Goal: Transaction & Acquisition: Book appointment/travel/reservation

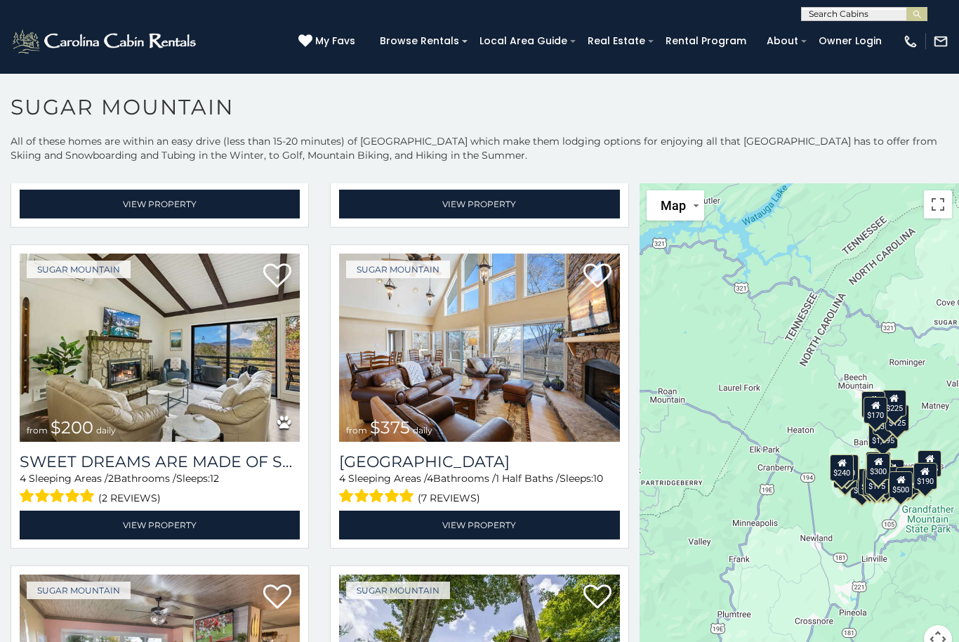
scroll to position [610, 0]
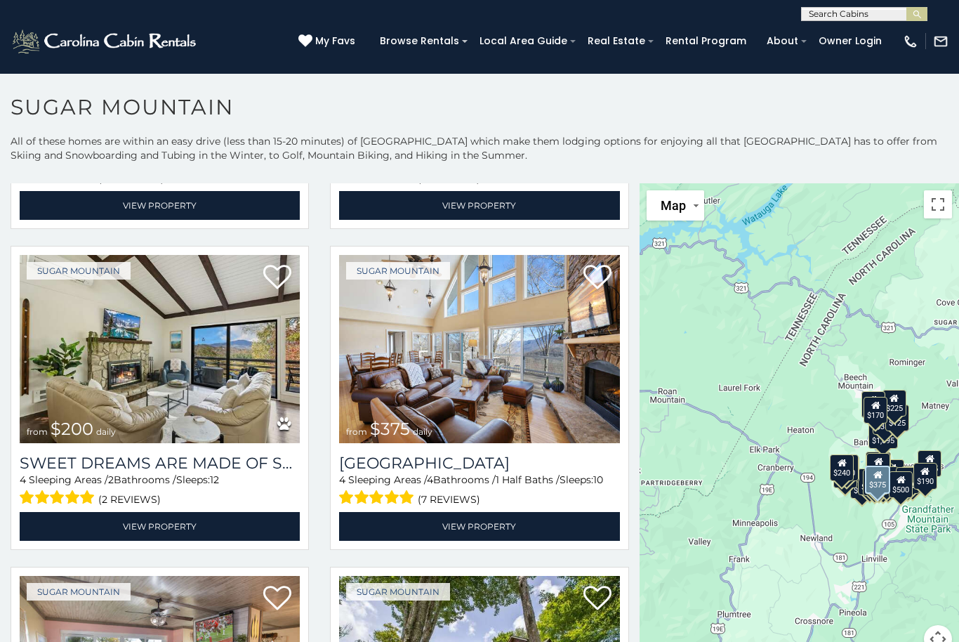
click at [515, 381] on img at bounding box center [479, 349] width 280 height 188
click at [489, 469] on h3 "[GEOGRAPHIC_DATA]" at bounding box center [479, 463] width 280 height 19
click at [533, 370] on img at bounding box center [479, 349] width 280 height 188
click at [553, 355] on img at bounding box center [479, 349] width 280 height 188
click at [549, 528] on link "View Property" at bounding box center [479, 526] width 280 height 29
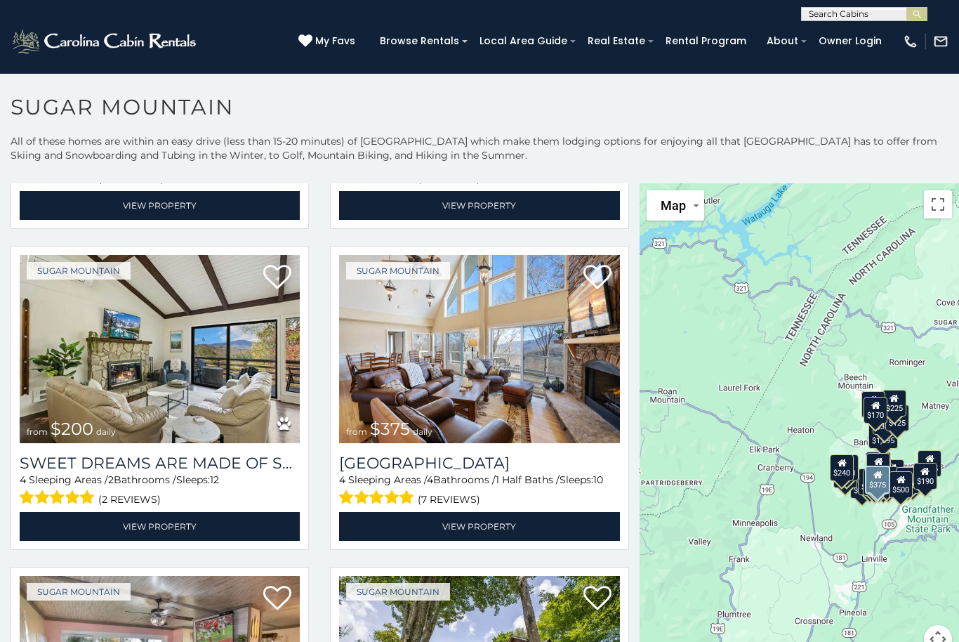
click at [474, 536] on link "View Property" at bounding box center [479, 526] width 280 height 29
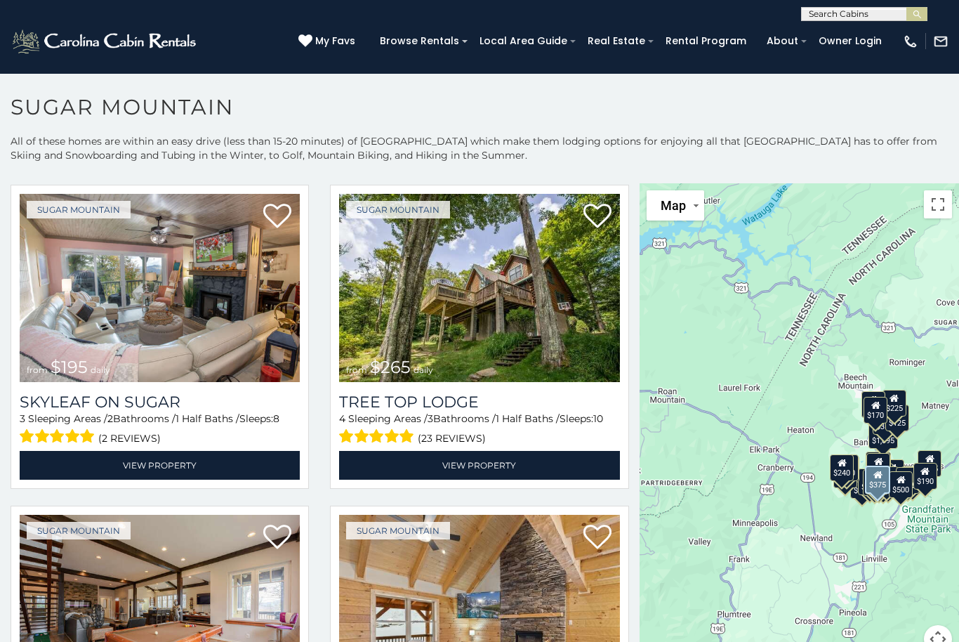
scroll to position [992, 0]
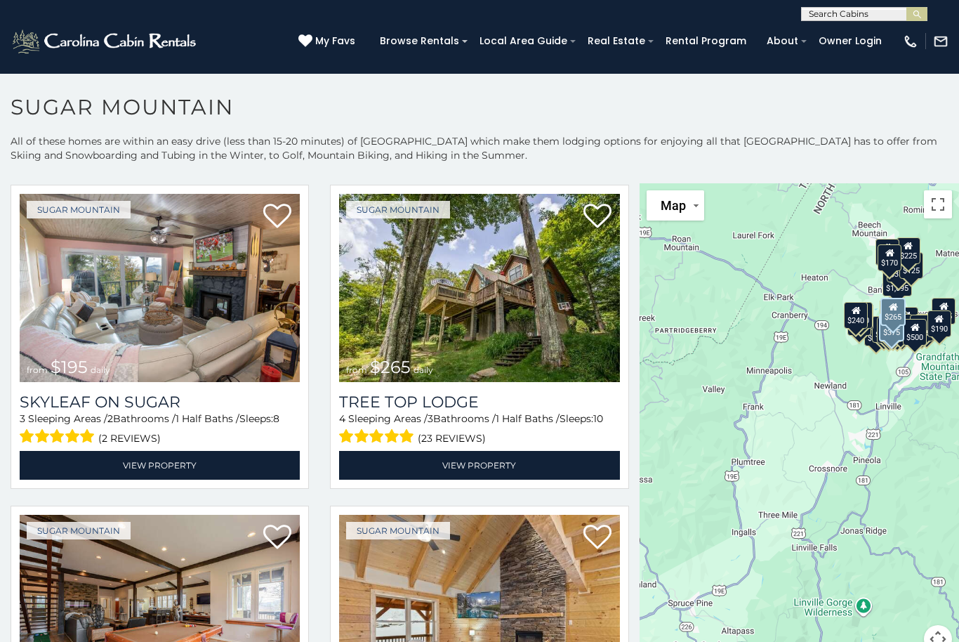
click at [565, 314] on img at bounding box center [479, 288] width 280 height 188
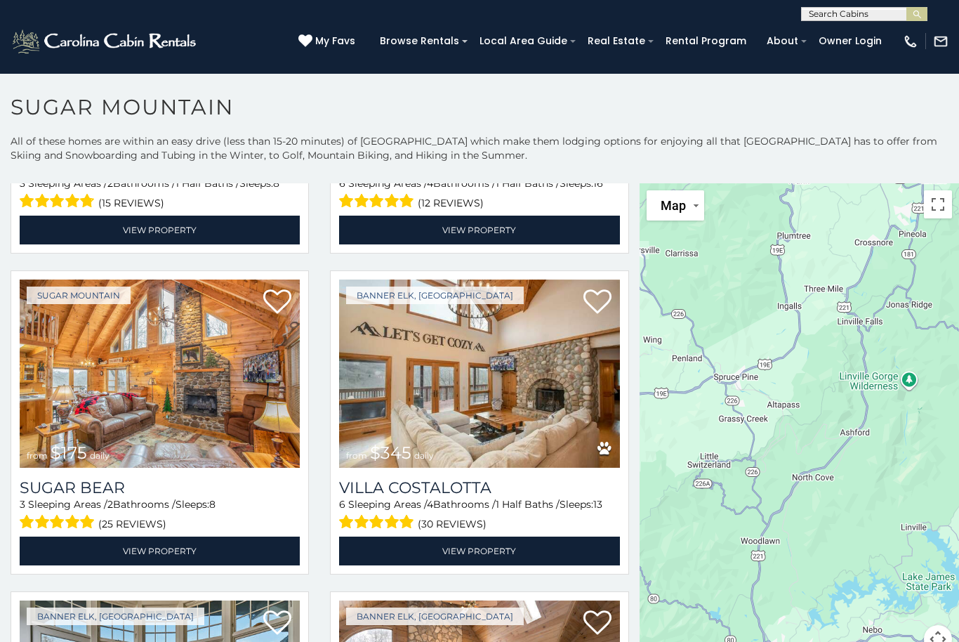
scroll to position [1868, 0]
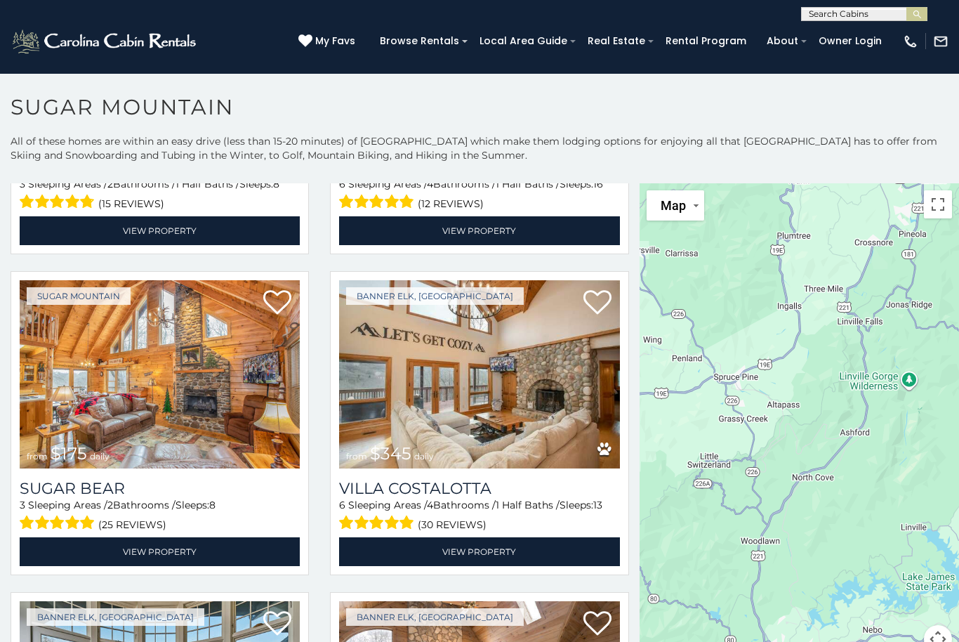
click at [546, 395] on img at bounding box center [479, 374] width 280 height 188
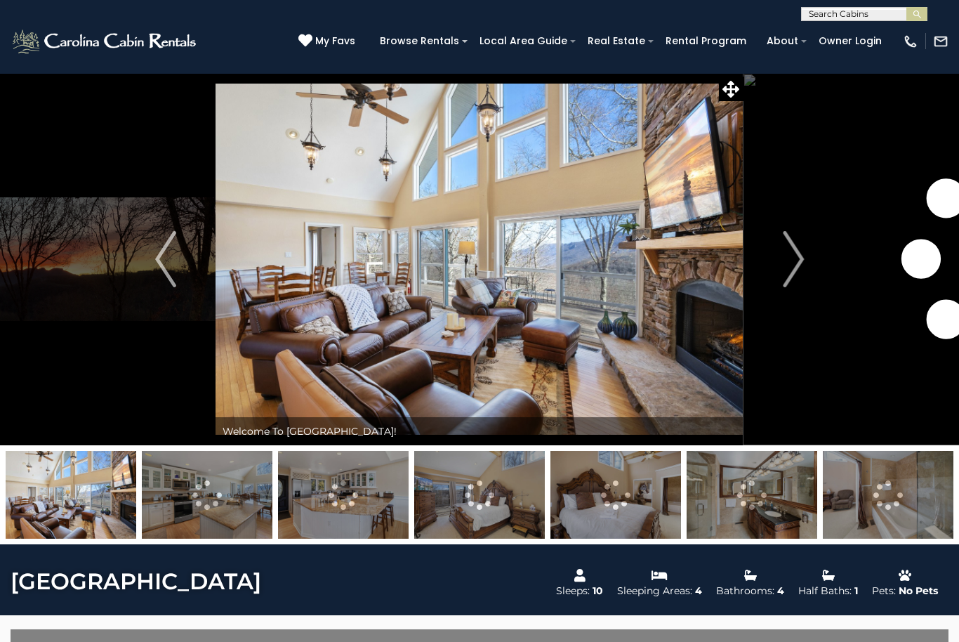
click at [798, 254] on img "Next" at bounding box center [793, 259] width 21 height 56
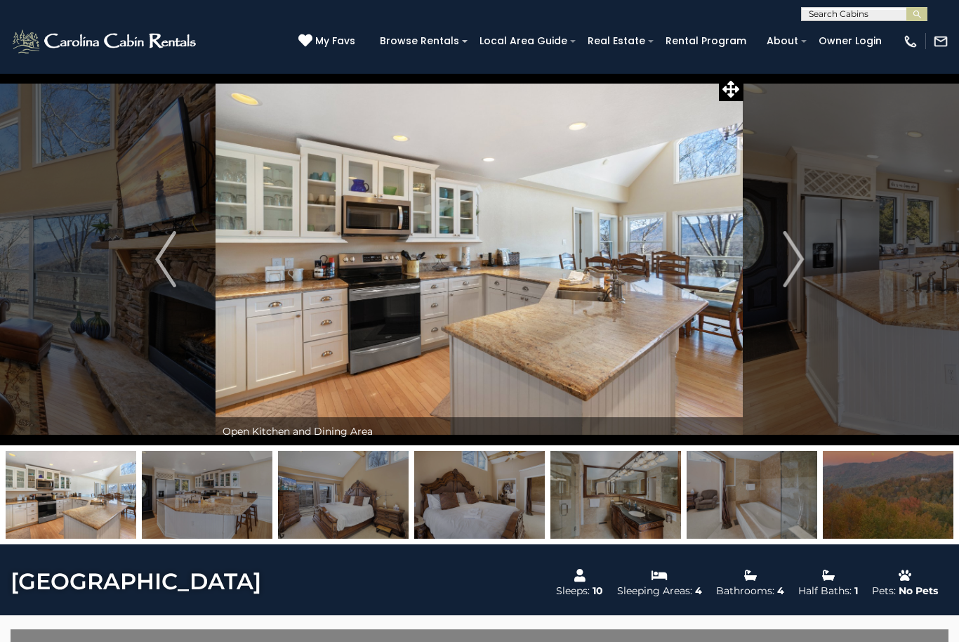
click at [783, 263] on img "Next" at bounding box center [793, 259] width 21 height 56
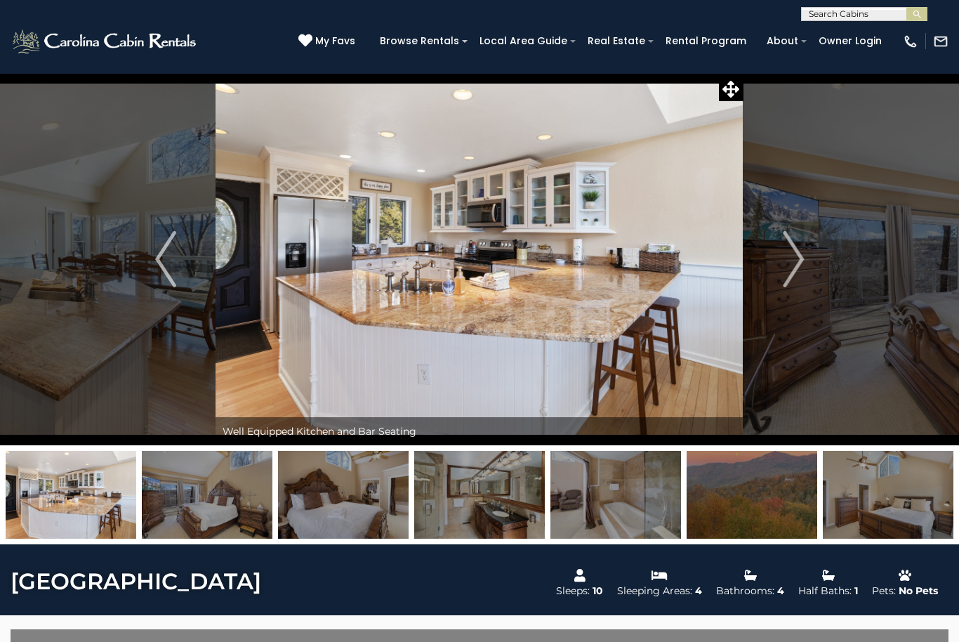
click at [801, 254] on img "Next" at bounding box center [793, 259] width 21 height 56
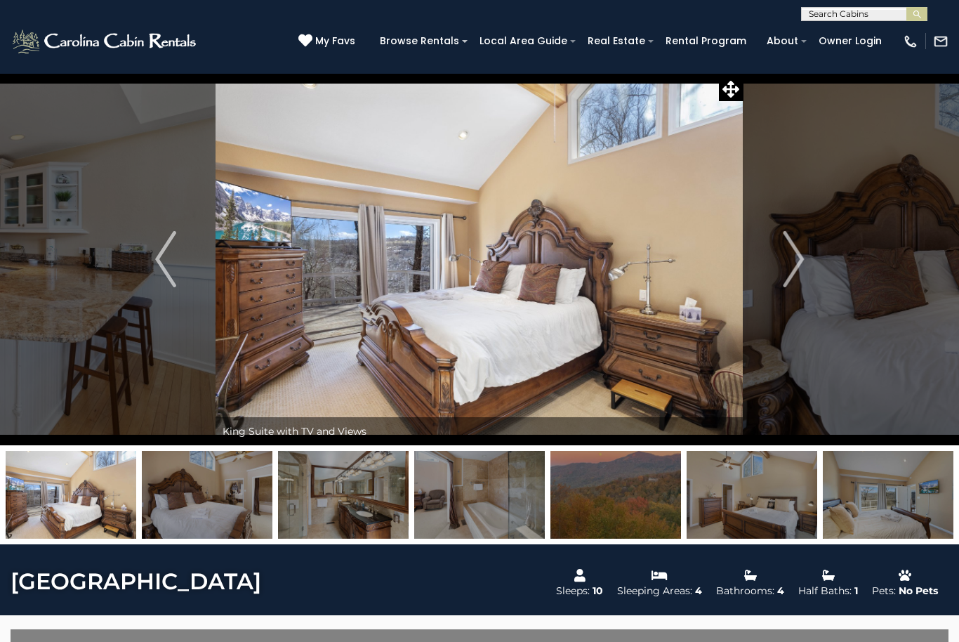
click at [790, 256] on img "Next" at bounding box center [793, 259] width 21 height 56
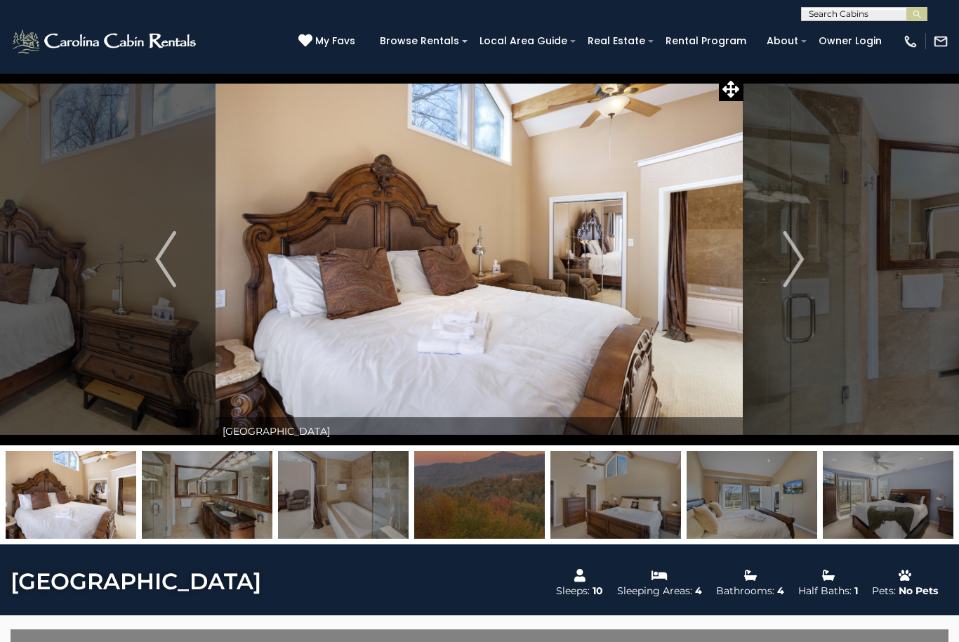
click at [806, 256] on button "Next" at bounding box center [794, 259] width 100 height 372
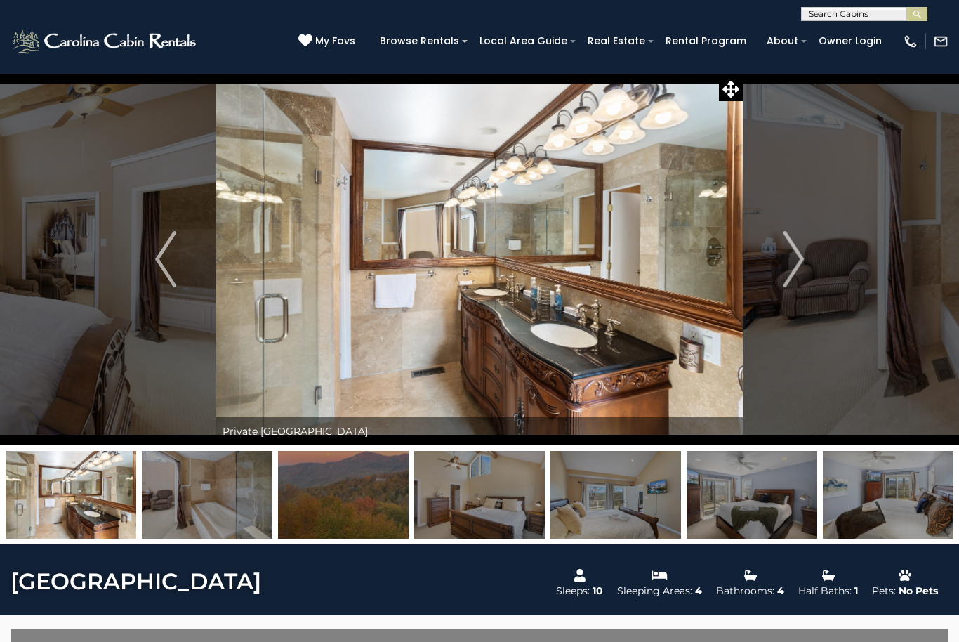
click at [791, 259] on img "Next" at bounding box center [793, 259] width 21 height 56
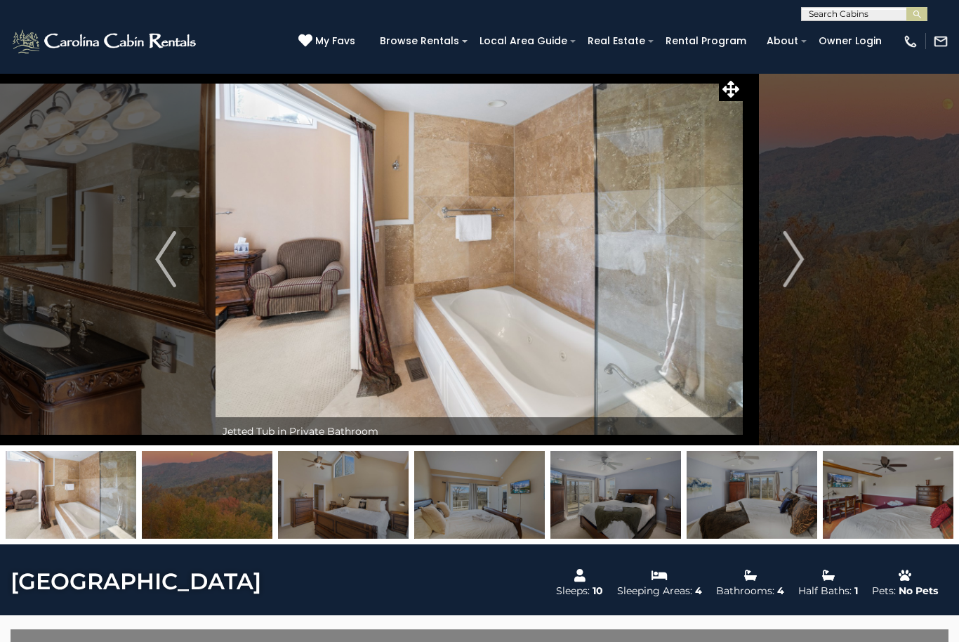
click at [789, 258] on img "Next" at bounding box center [793, 259] width 21 height 56
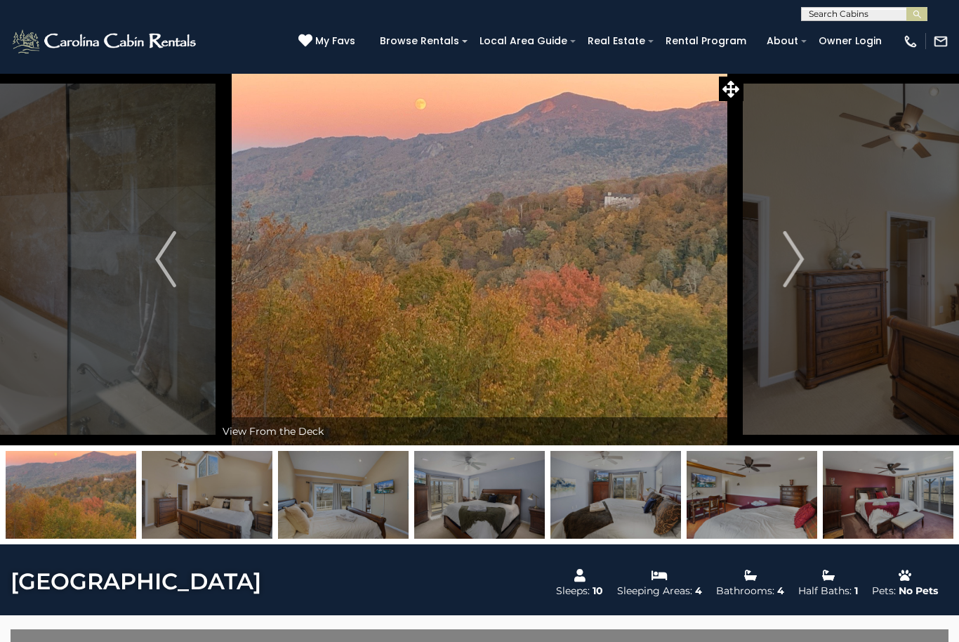
click at [793, 254] on img "Next" at bounding box center [793, 259] width 21 height 56
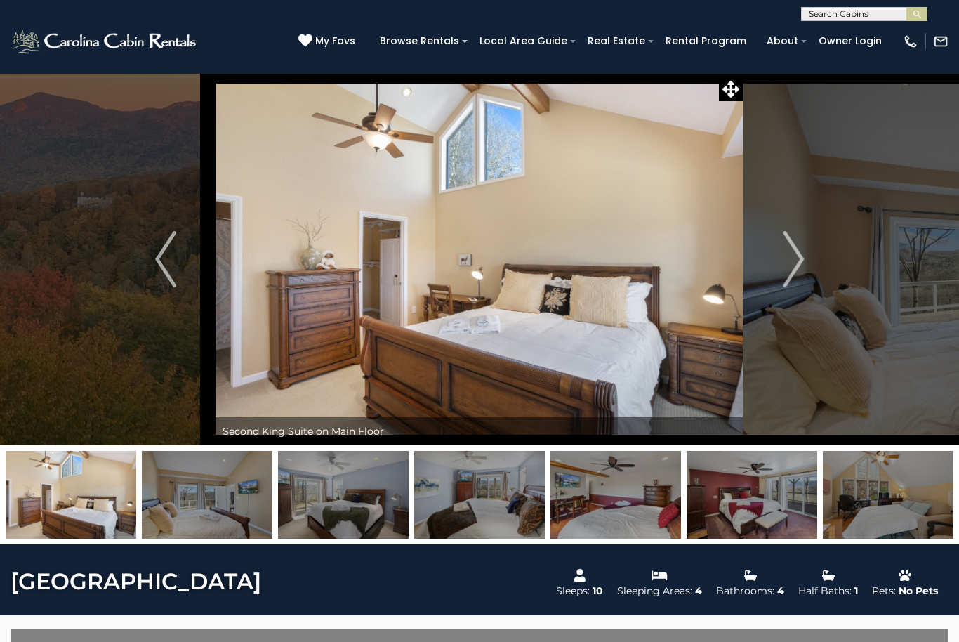
click at [785, 257] on img "Next" at bounding box center [793, 259] width 21 height 56
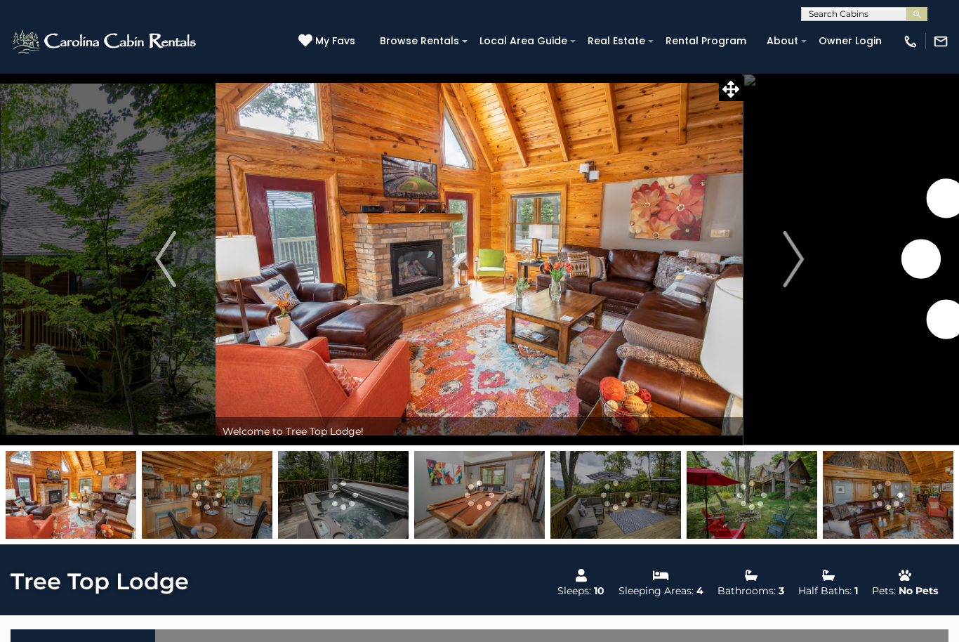
click at [794, 262] on img "Next" at bounding box center [793, 259] width 21 height 56
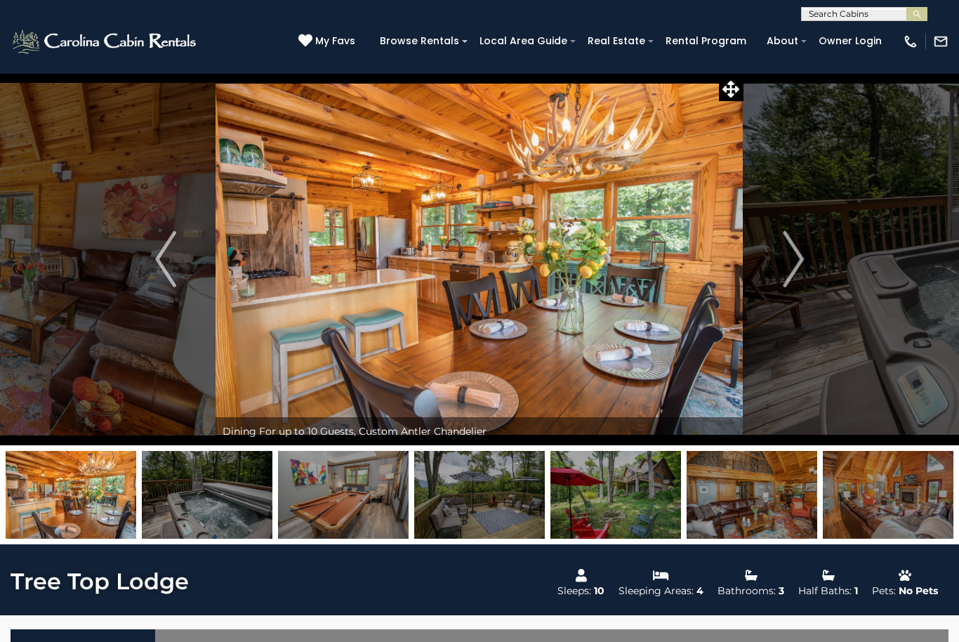
click at [807, 249] on button "Next" at bounding box center [794, 259] width 100 height 372
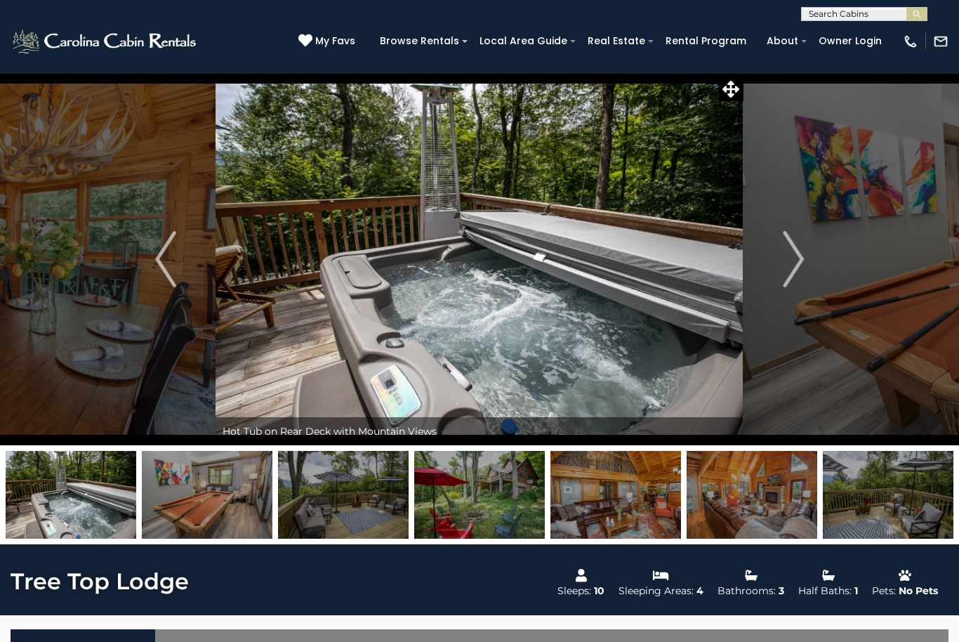
click at [799, 252] on img "Next" at bounding box center [793, 259] width 21 height 56
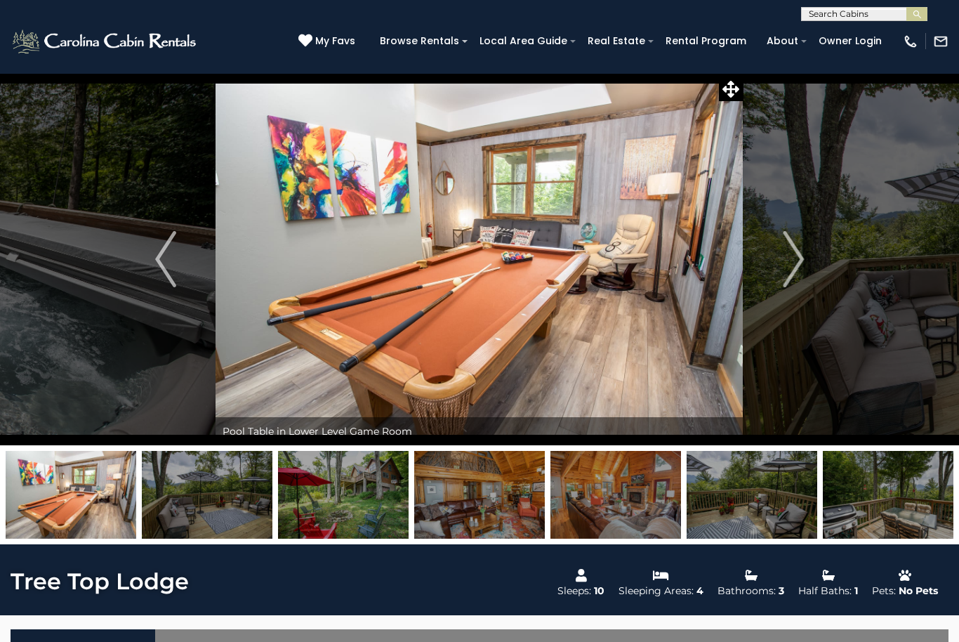
click at [796, 262] on img "Next" at bounding box center [793, 259] width 21 height 56
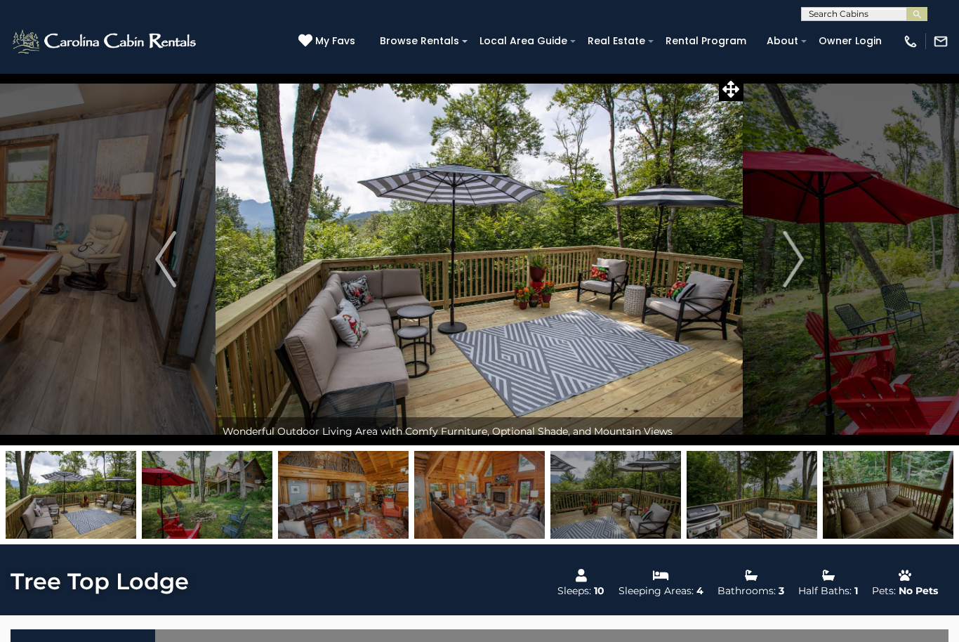
click at [797, 262] on img "Next" at bounding box center [793, 259] width 21 height 56
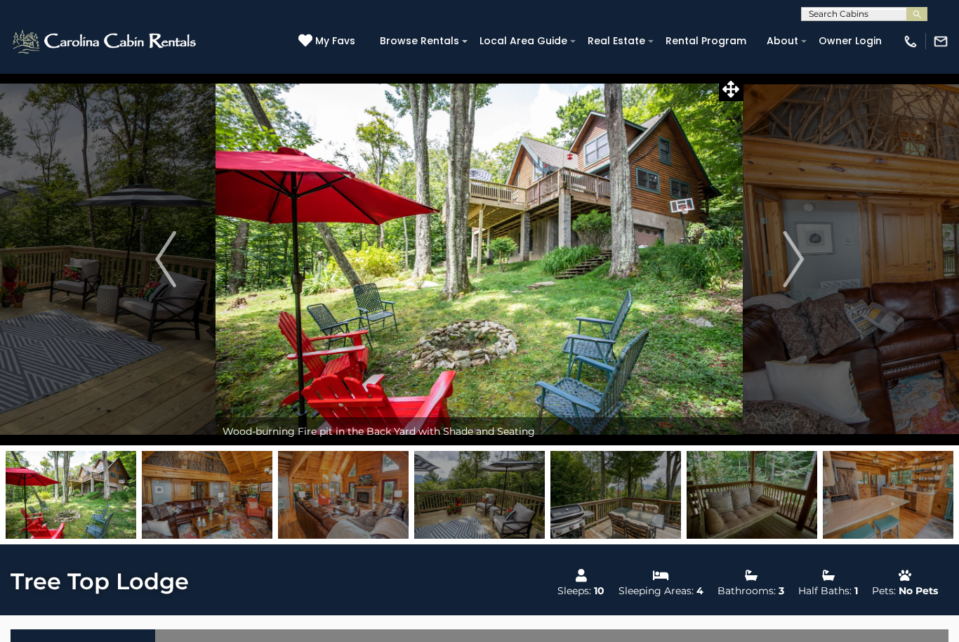
click at [797, 254] on img "Next" at bounding box center [793, 259] width 21 height 56
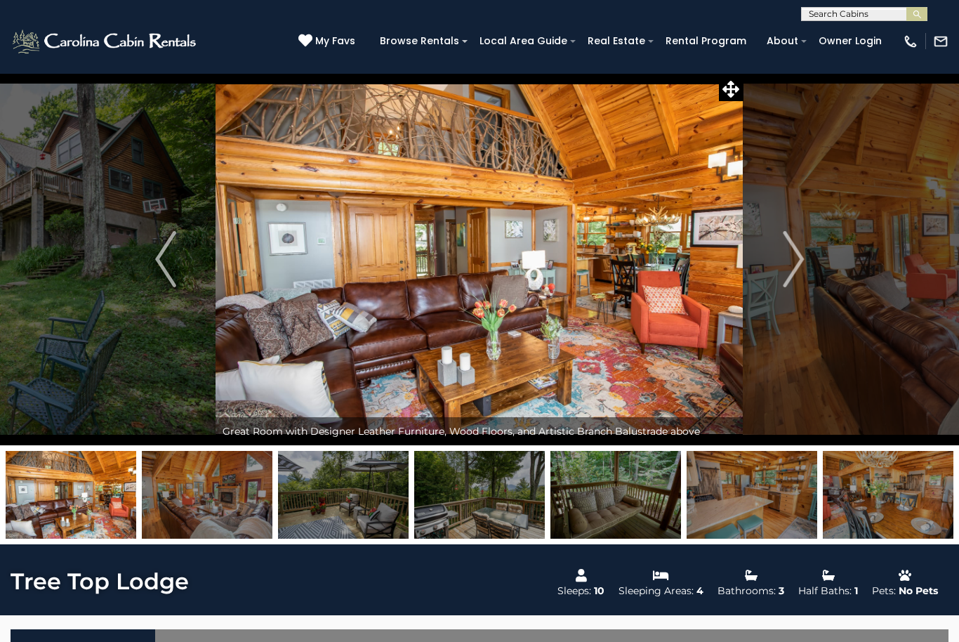
click at [806, 249] on button "Next" at bounding box center [794, 259] width 100 height 372
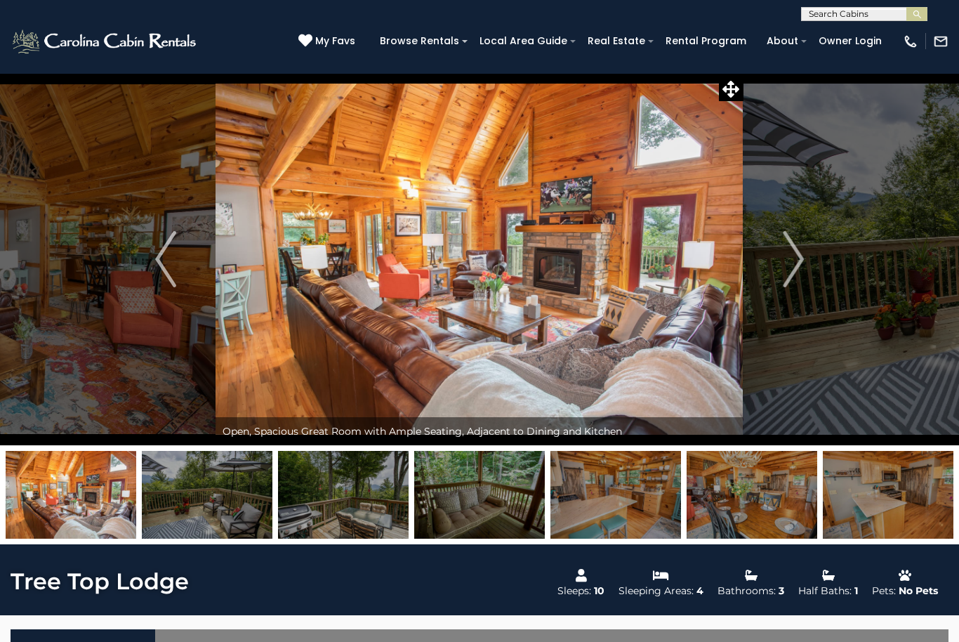
click at [801, 263] on img "Next" at bounding box center [793, 259] width 21 height 56
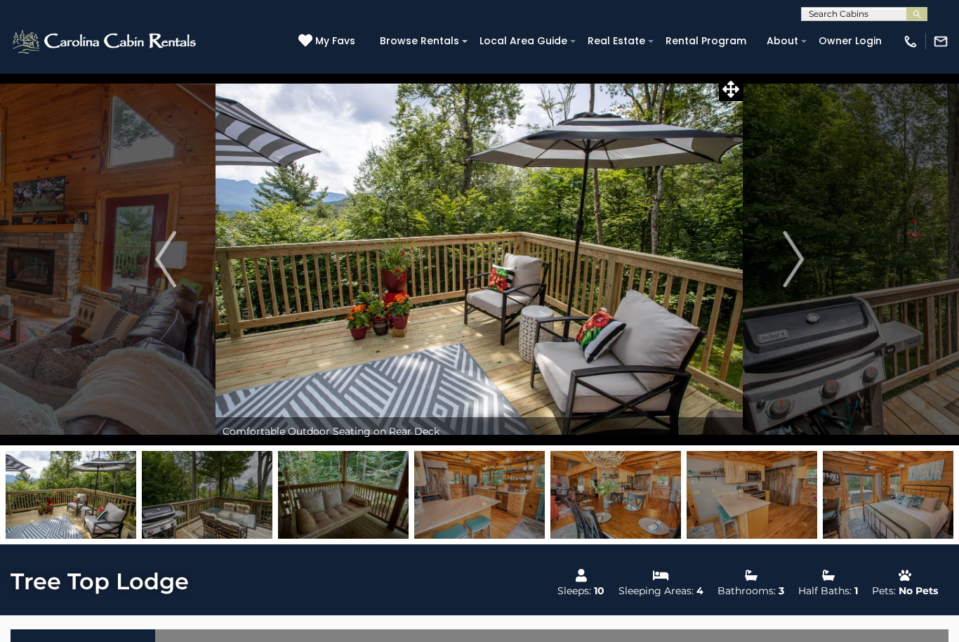
click at [796, 251] on img "Next" at bounding box center [793, 259] width 21 height 56
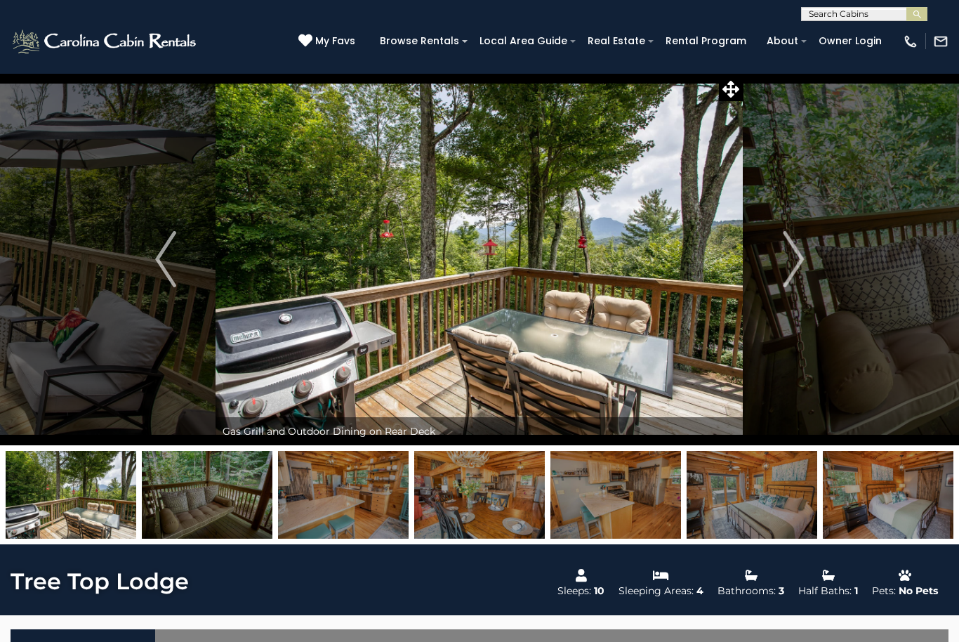
click at [789, 265] on img "Next" at bounding box center [793, 259] width 21 height 56
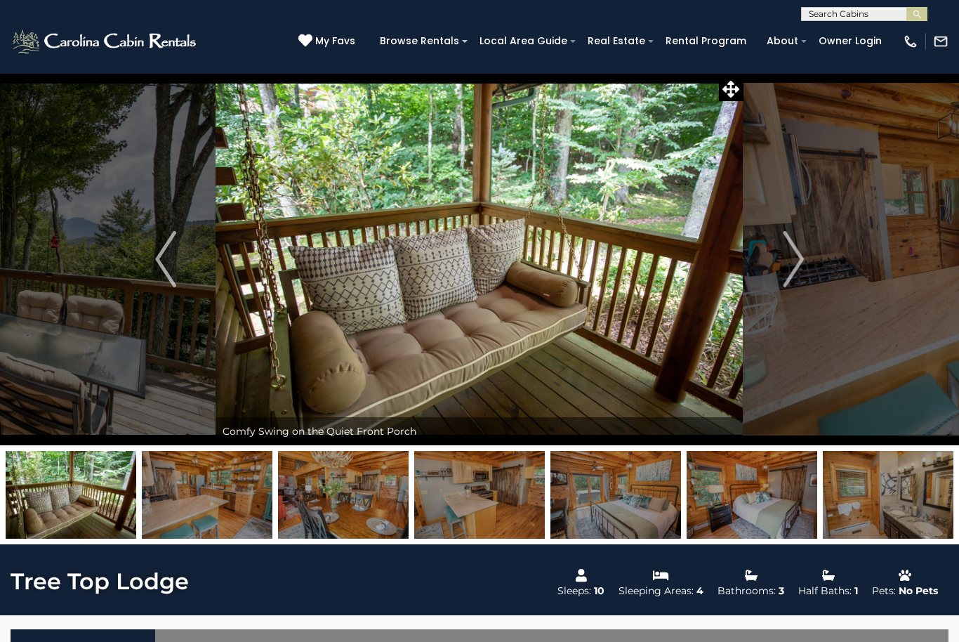
click at [787, 258] on img "Next" at bounding box center [793, 259] width 21 height 56
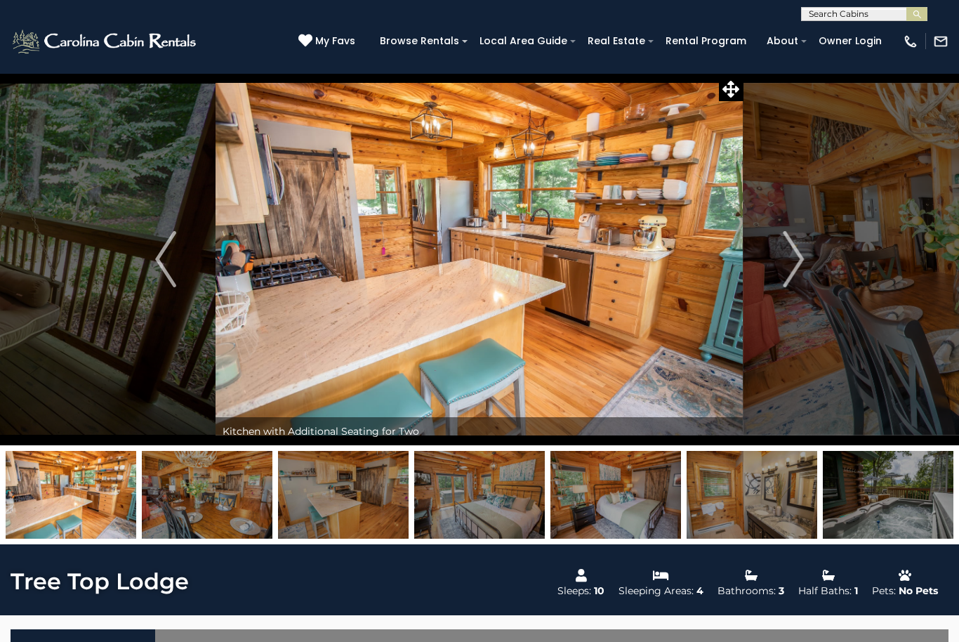
click at [806, 252] on button "Next" at bounding box center [794, 259] width 100 height 372
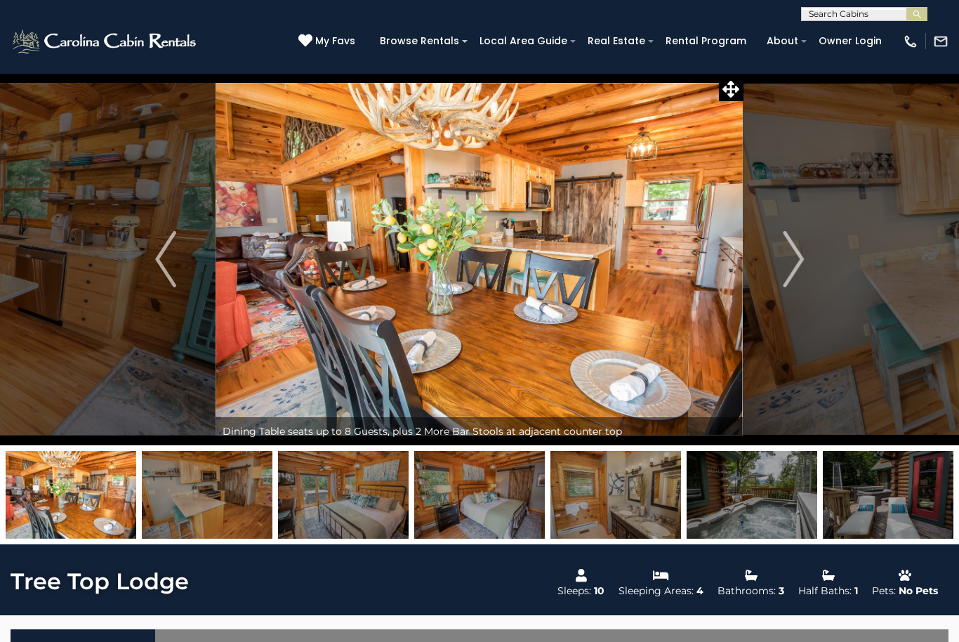
click at [808, 251] on button "Next" at bounding box center [794, 259] width 100 height 372
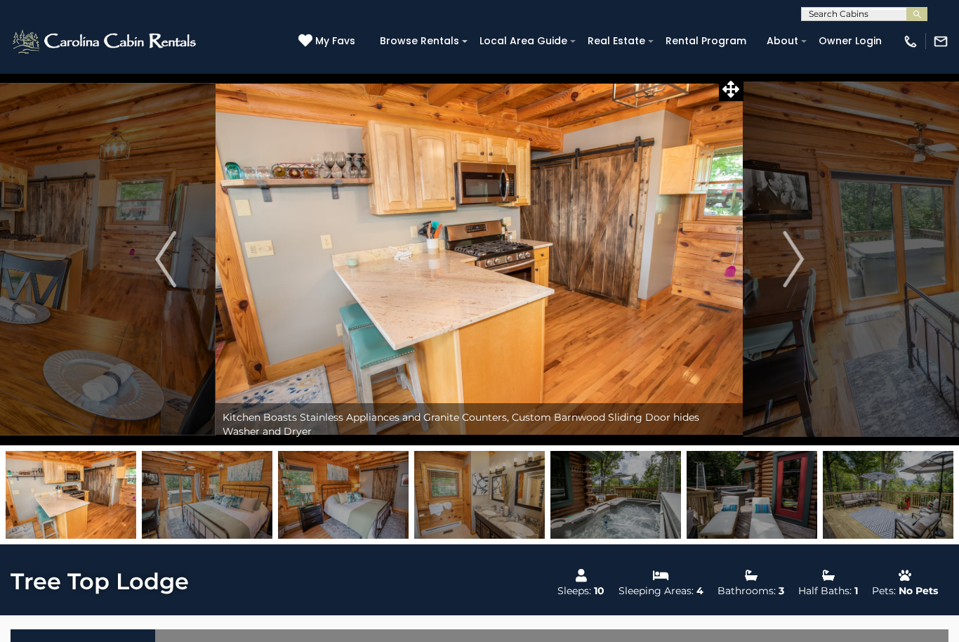
click at [787, 250] on img "Next" at bounding box center [793, 259] width 21 height 56
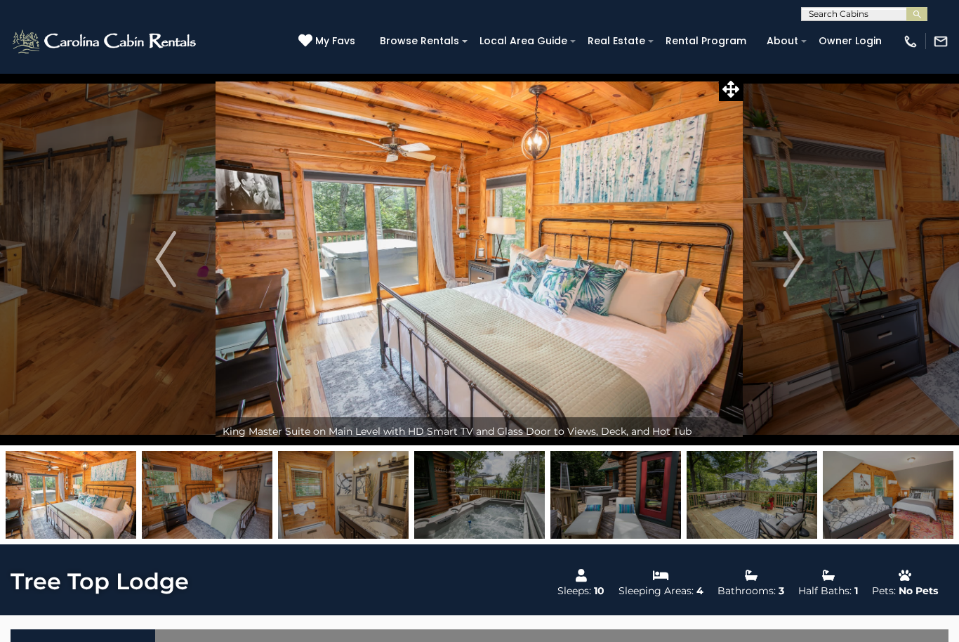
click at [800, 252] on img "Next" at bounding box center [793, 259] width 21 height 56
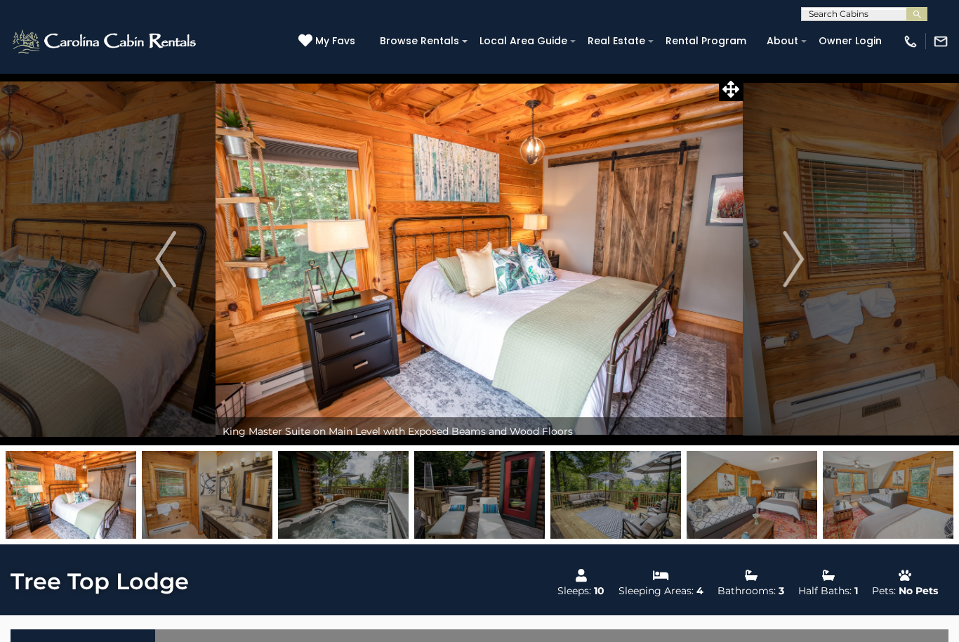
click at [804, 247] on img "Next" at bounding box center [793, 259] width 21 height 56
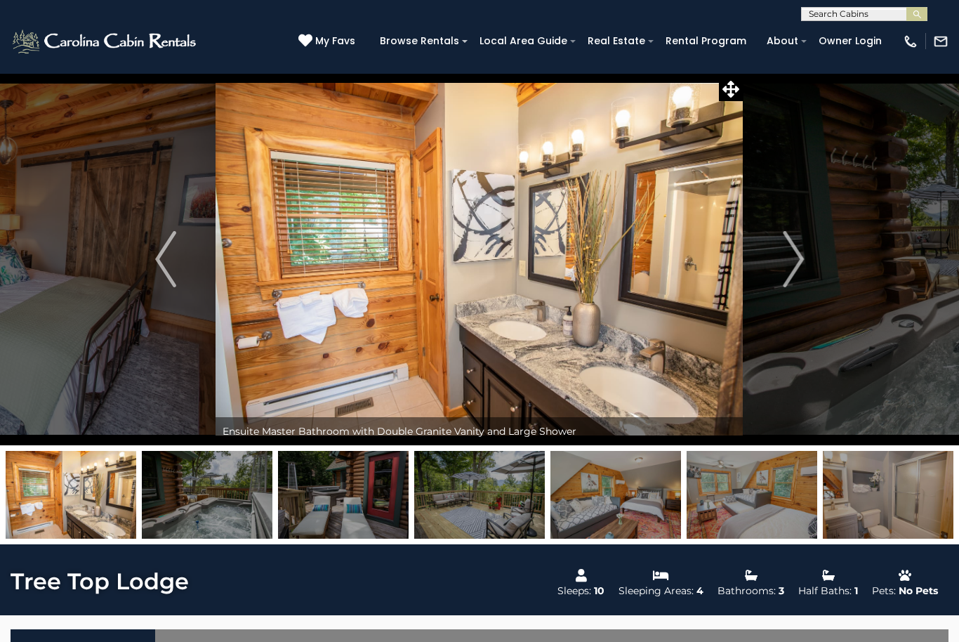
click at [794, 251] on img "Next" at bounding box center [793, 259] width 21 height 56
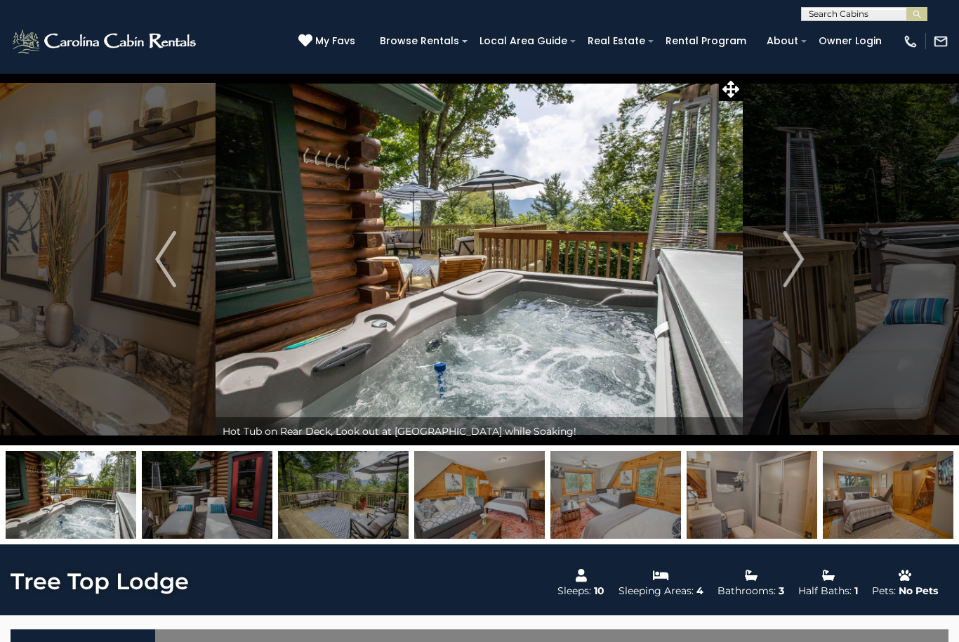
click at [784, 254] on img "Next" at bounding box center [793, 259] width 21 height 56
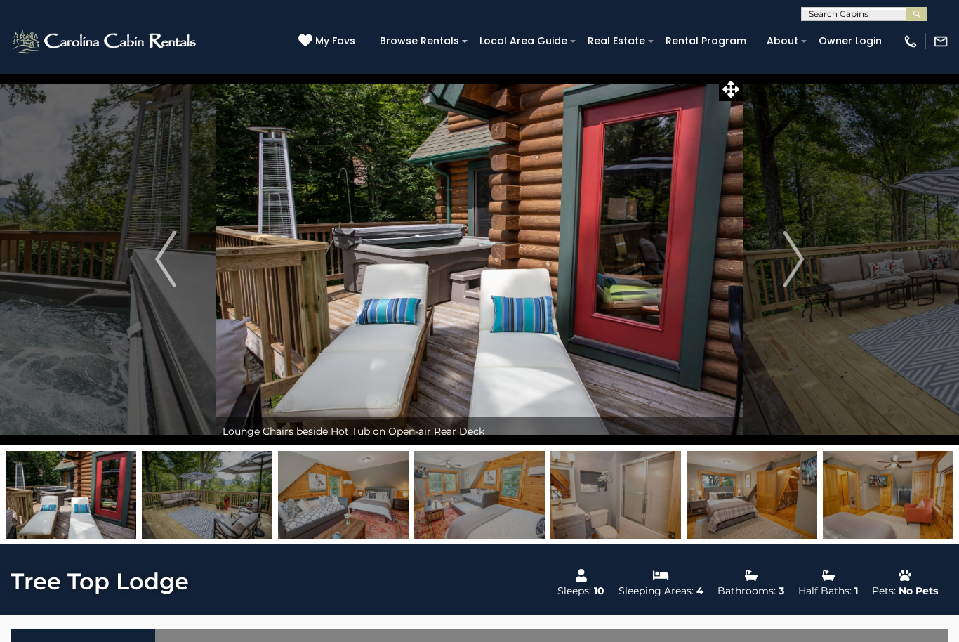
click at [790, 265] on img "Next" at bounding box center [793, 259] width 21 height 56
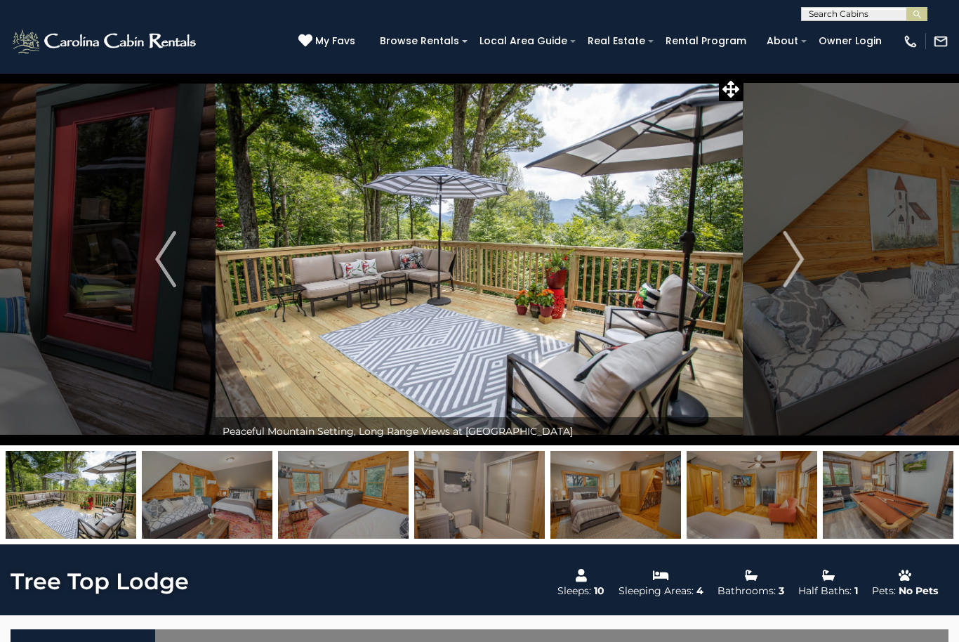
click at [796, 256] on img "Next" at bounding box center [793, 259] width 21 height 56
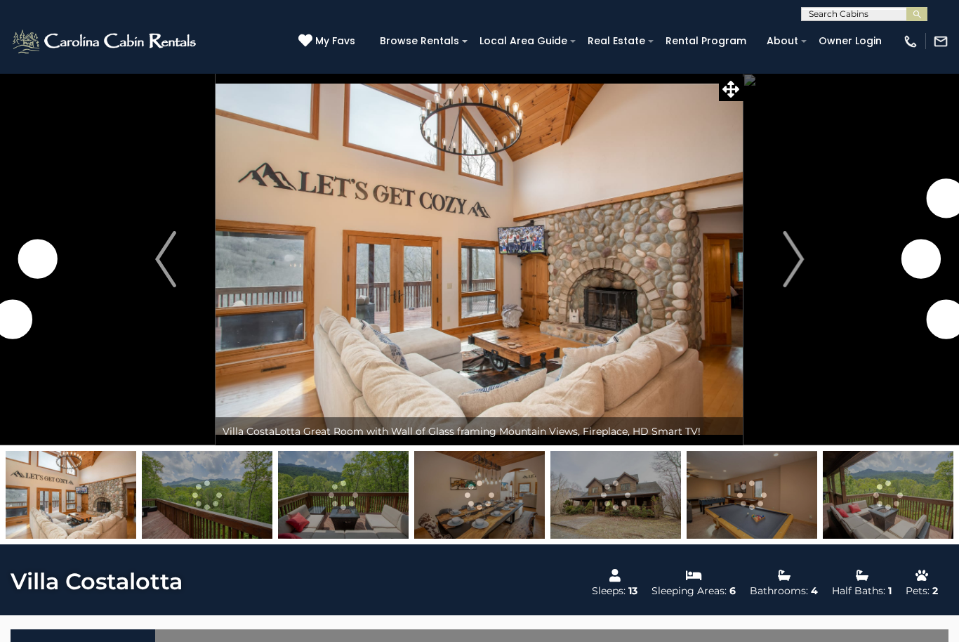
click at [796, 251] on img "Next" at bounding box center [793, 259] width 21 height 56
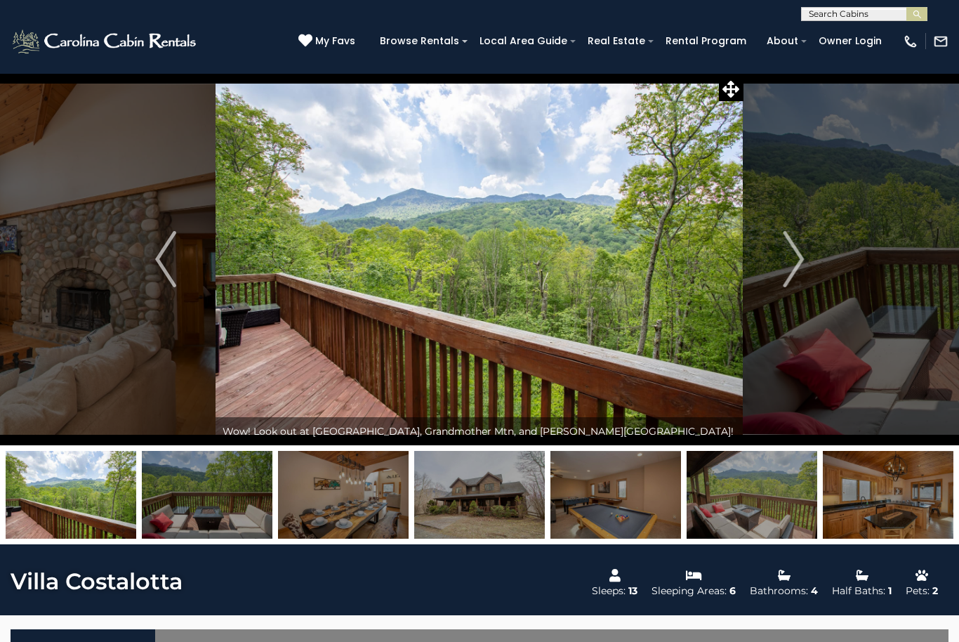
click at [804, 256] on img "Next" at bounding box center [793, 259] width 21 height 56
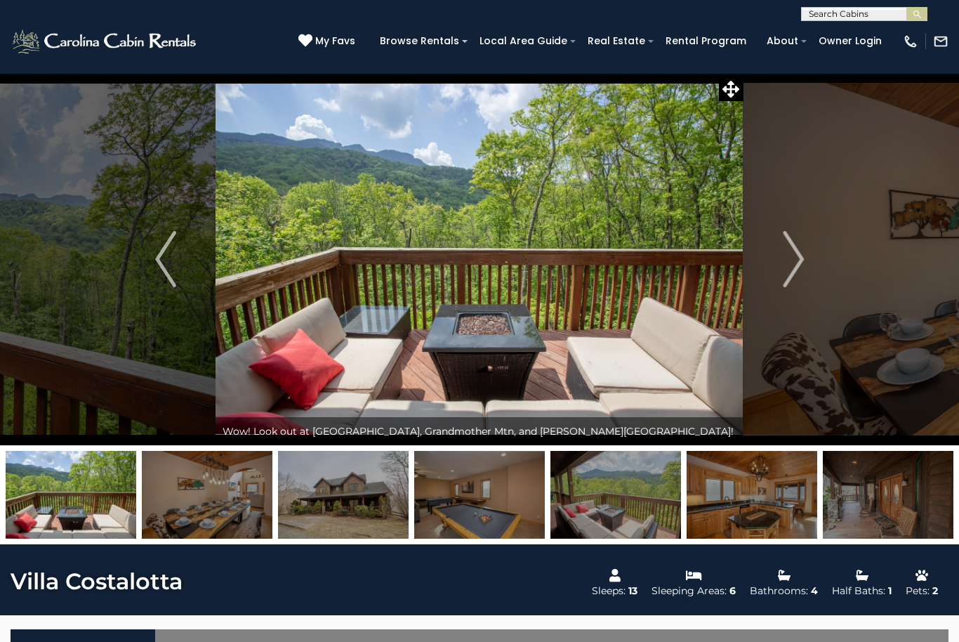
click at [797, 249] on img "Next" at bounding box center [793, 259] width 21 height 56
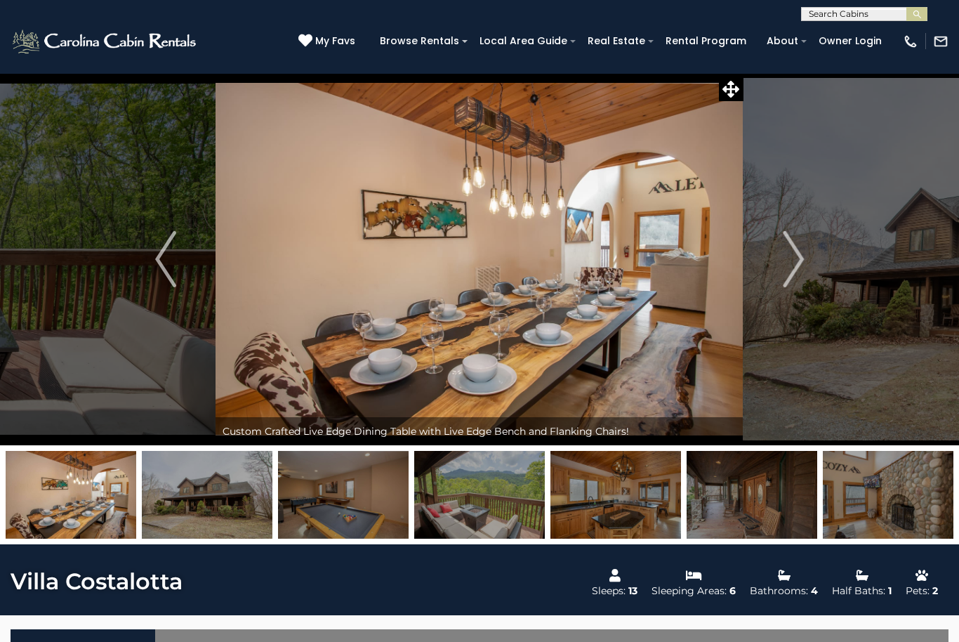
click at [794, 267] on img "Next" at bounding box center [793, 259] width 21 height 56
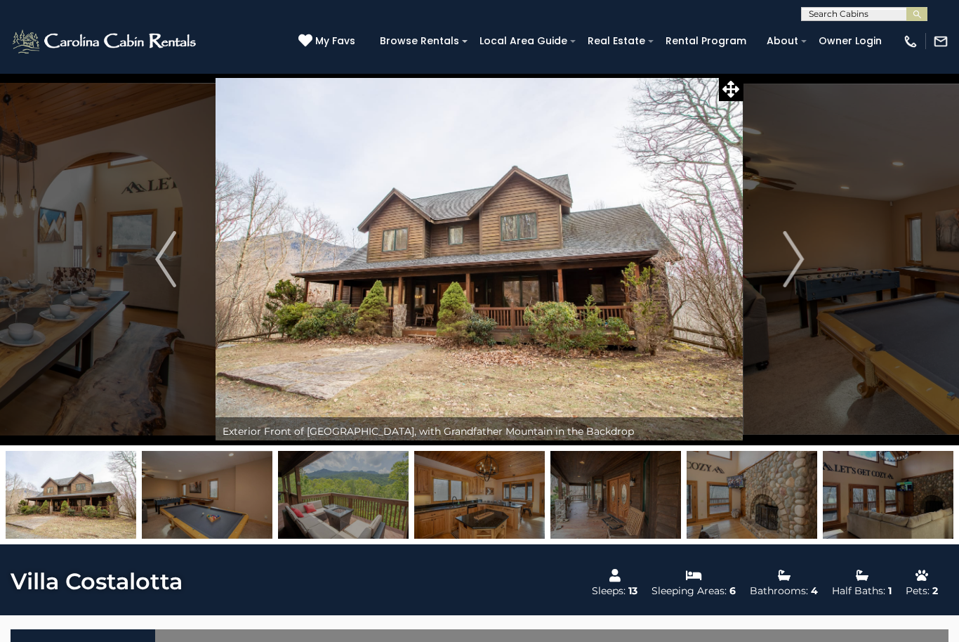
click at [794, 258] on img "Next" at bounding box center [793, 259] width 21 height 56
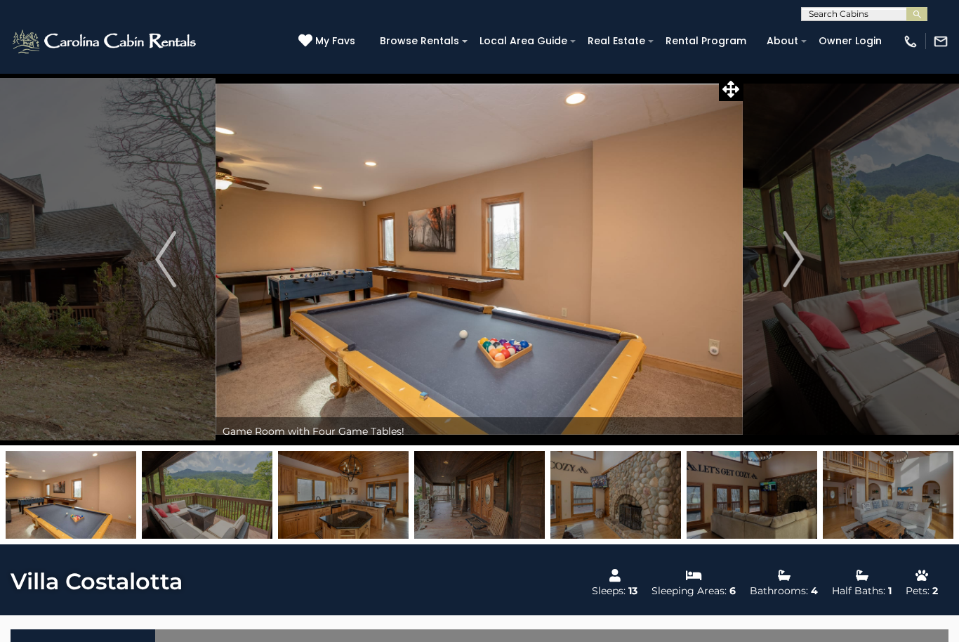
click at [802, 261] on img "Next" at bounding box center [793, 259] width 21 height 56
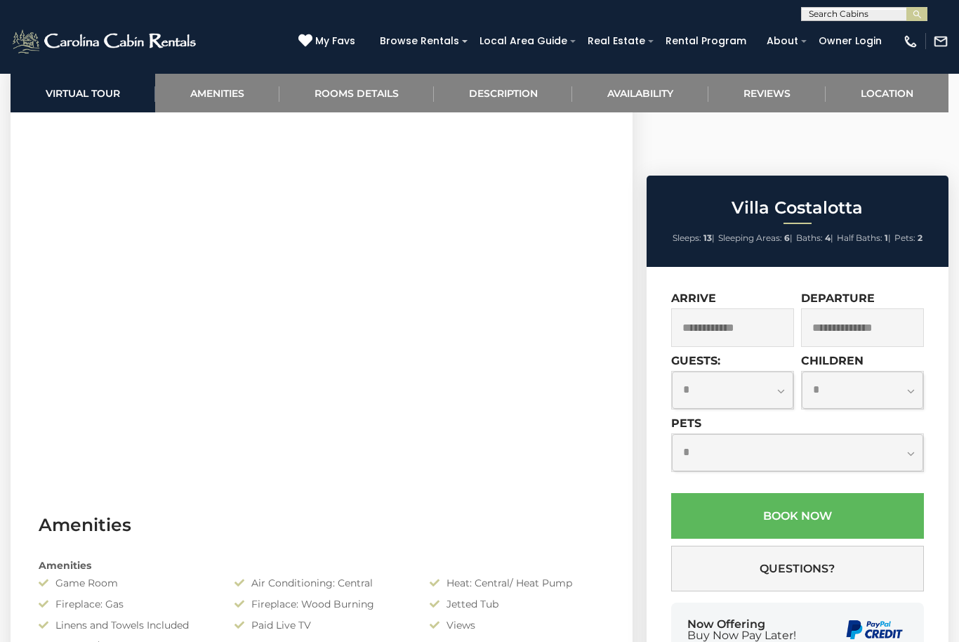
scroll to position [622, 0]
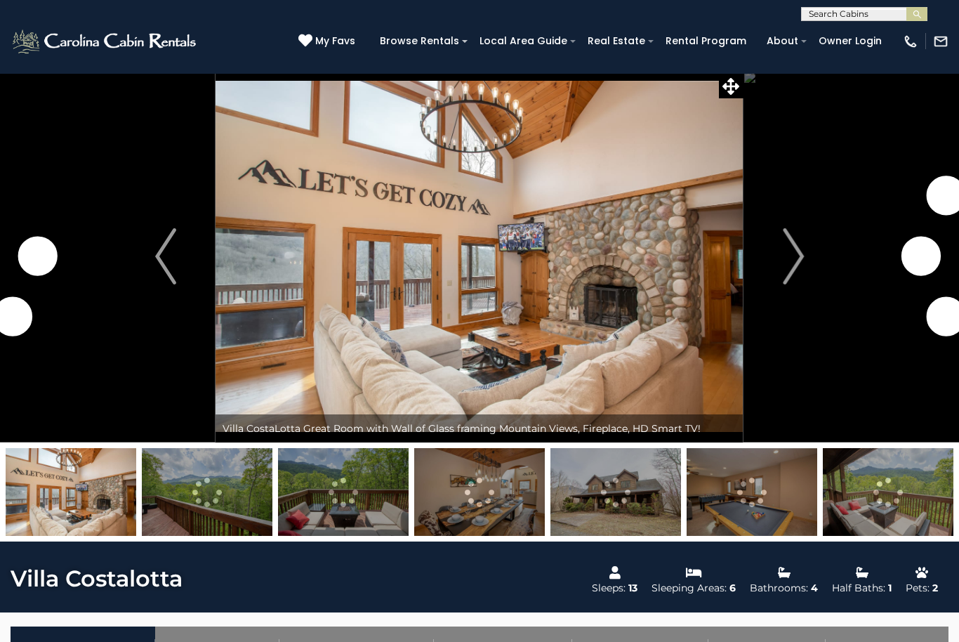
scroll to position [3, 0]
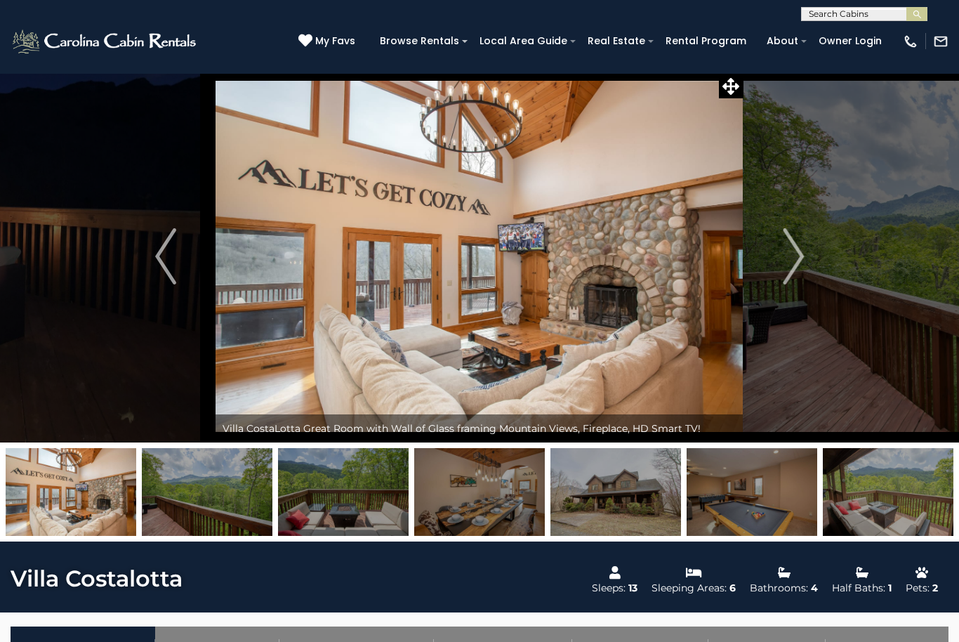
click at [787, 261] on img "Next" at bounding box center [793, 256] width 21 height 56
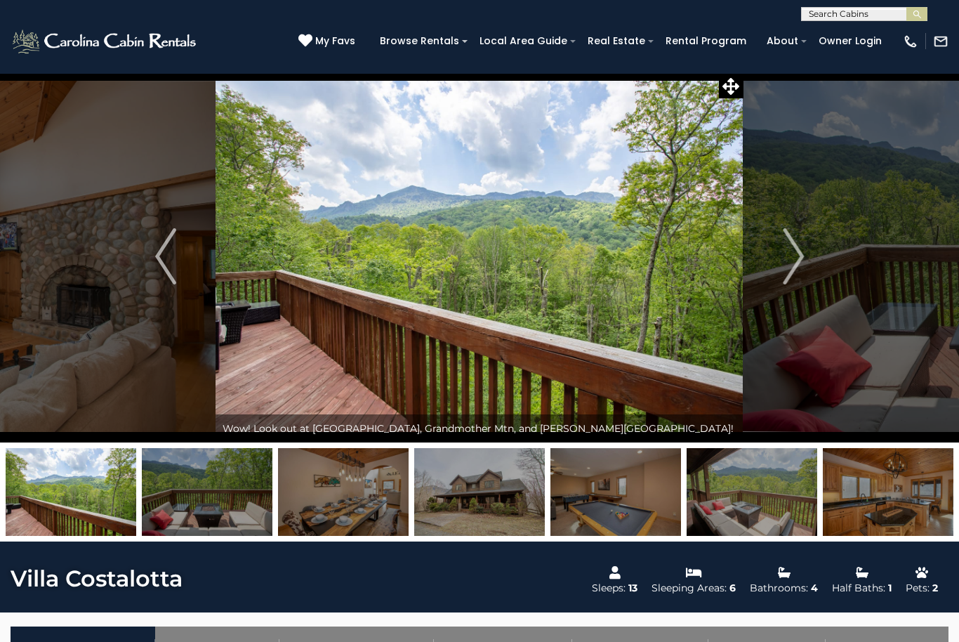
click at [807, 251] on button "Next" at bounding box center [794, 256] width 100 height 372
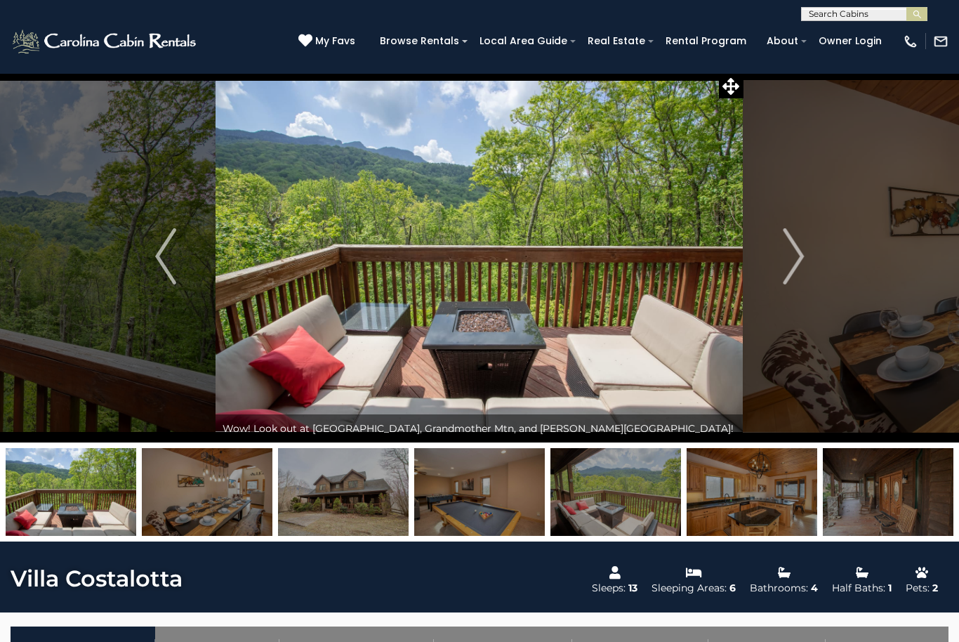
click at [819, 252] on button "Next" at bounding box center [794, 256] width 100 height 372
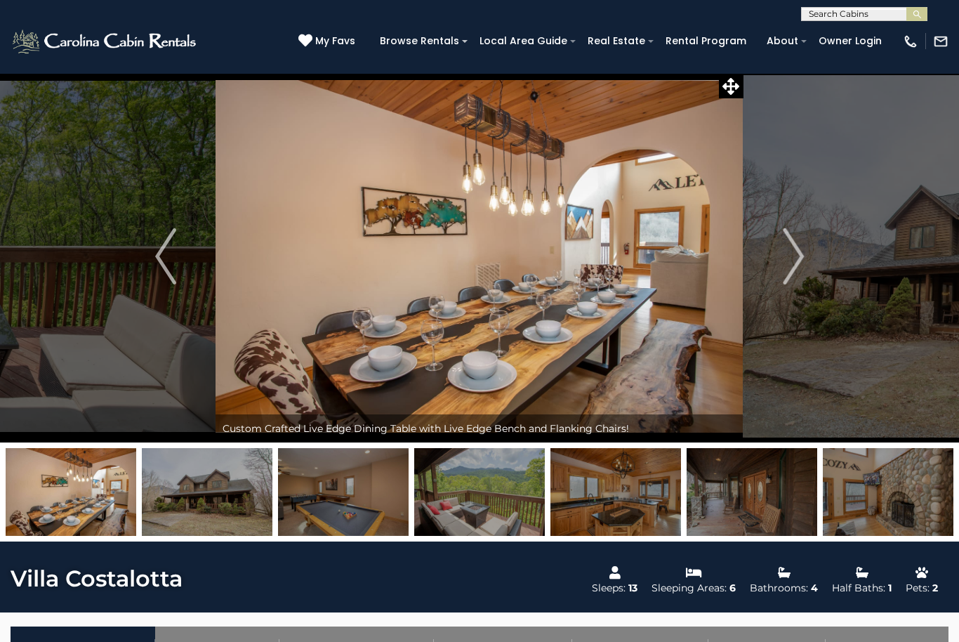
click at [797, 264] on img "Next" at bounding box center [793, 256] width 21 height 56
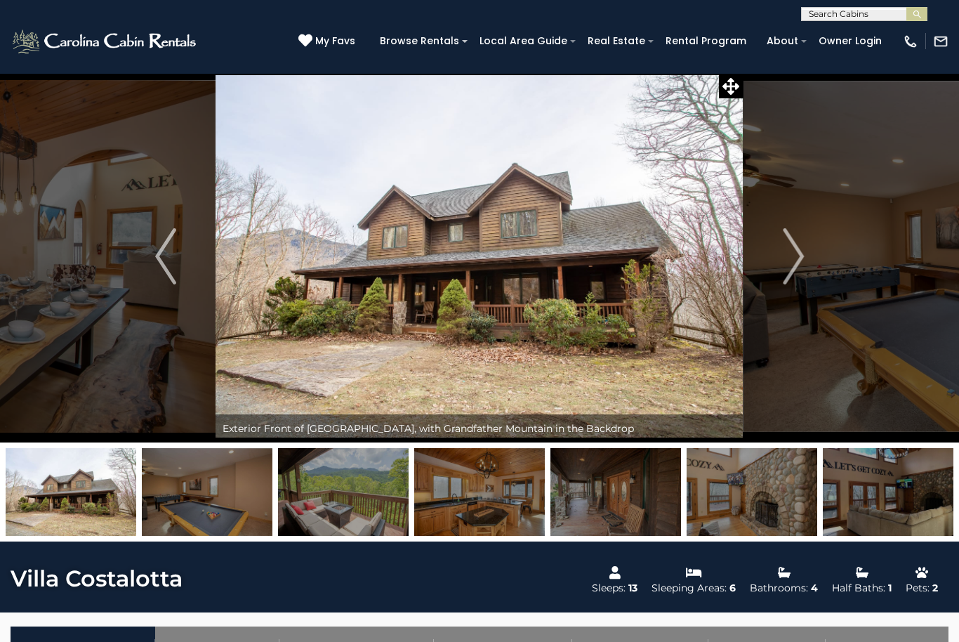
click at [799, 258] on img "Next" at bounding box center [793, 256] width 21 height 56
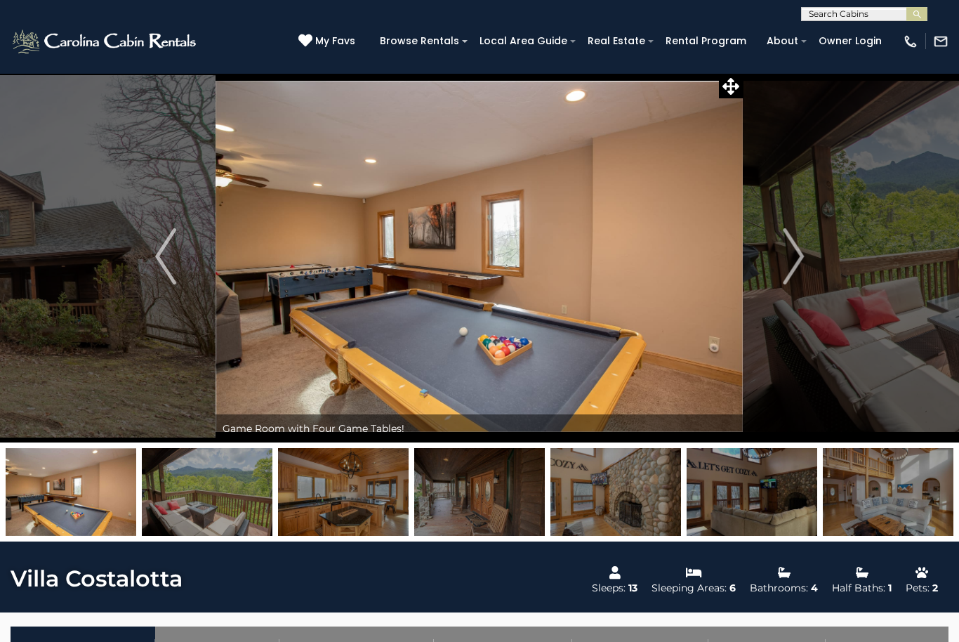
click at [793, 247] on img "Next" at bounding box center [793, 256] width 21 height 56
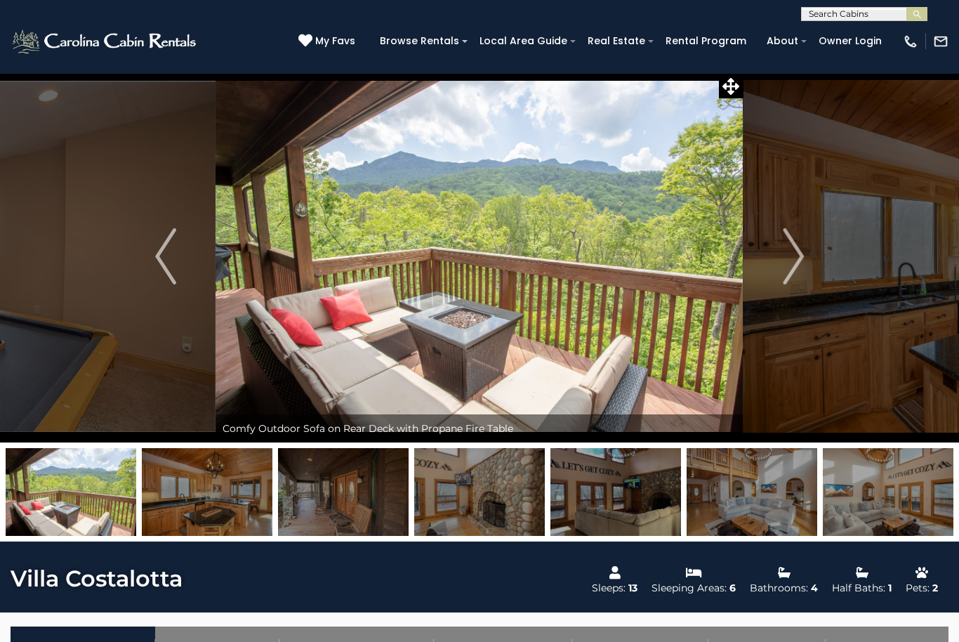
click at [797, 247] on img "Next" at bounding box center [793, 256] width 21 height 56
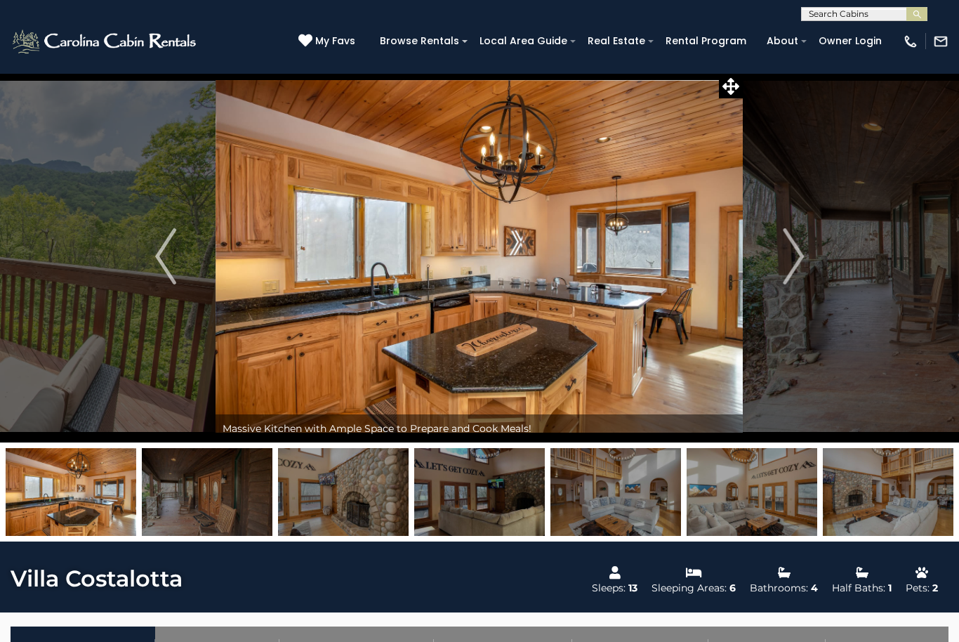
click at [801, 255] on img "Next" at bounding box center [793, 256] width 21 height 56
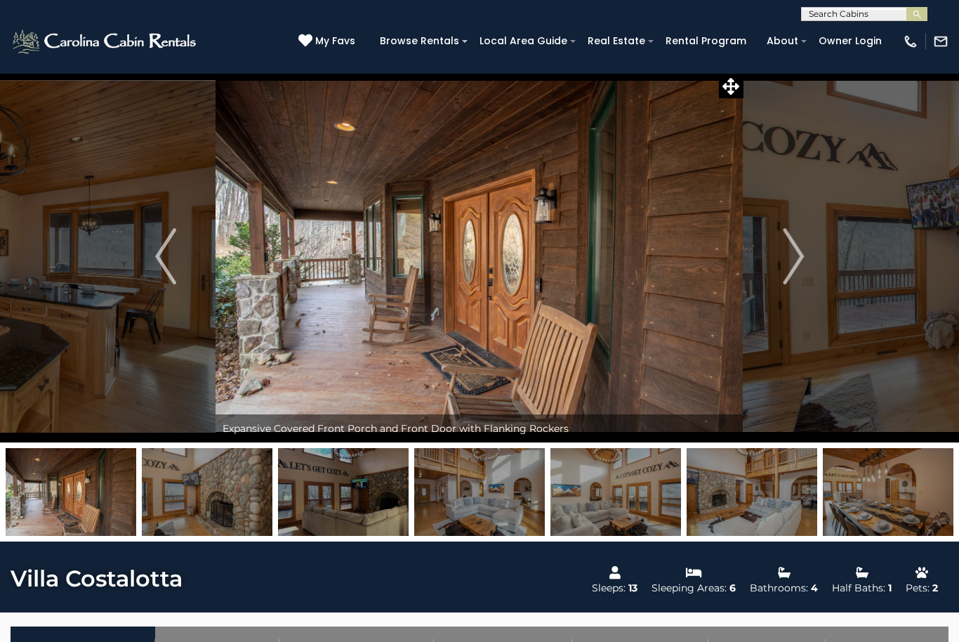
click at [801, 255] on img "Next" at bounding box center [793, 256] width 21 height 56
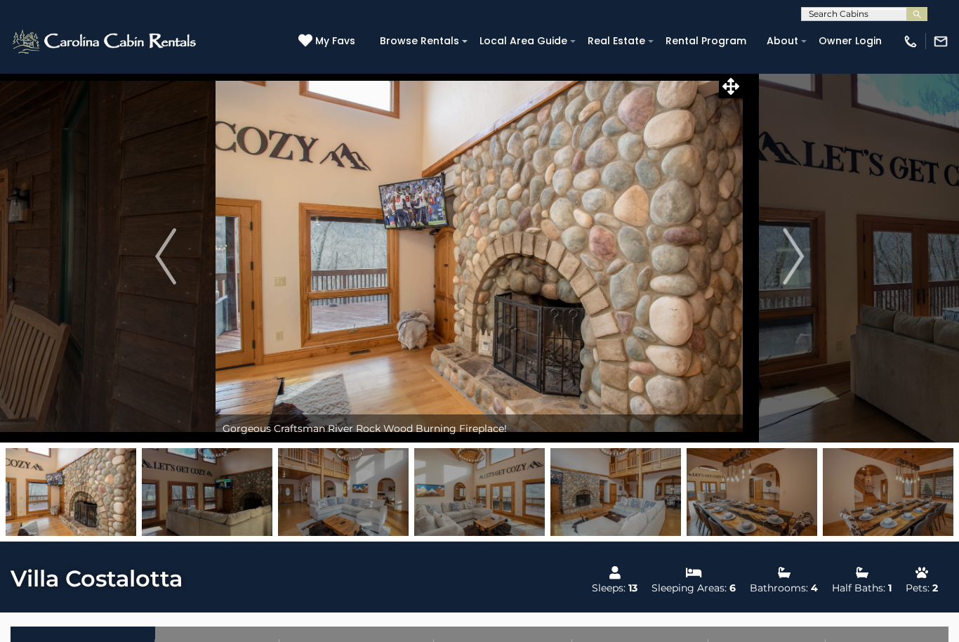
click at [806, 248] on button "Next" at bounding box center [794, 256] width 100 height 372
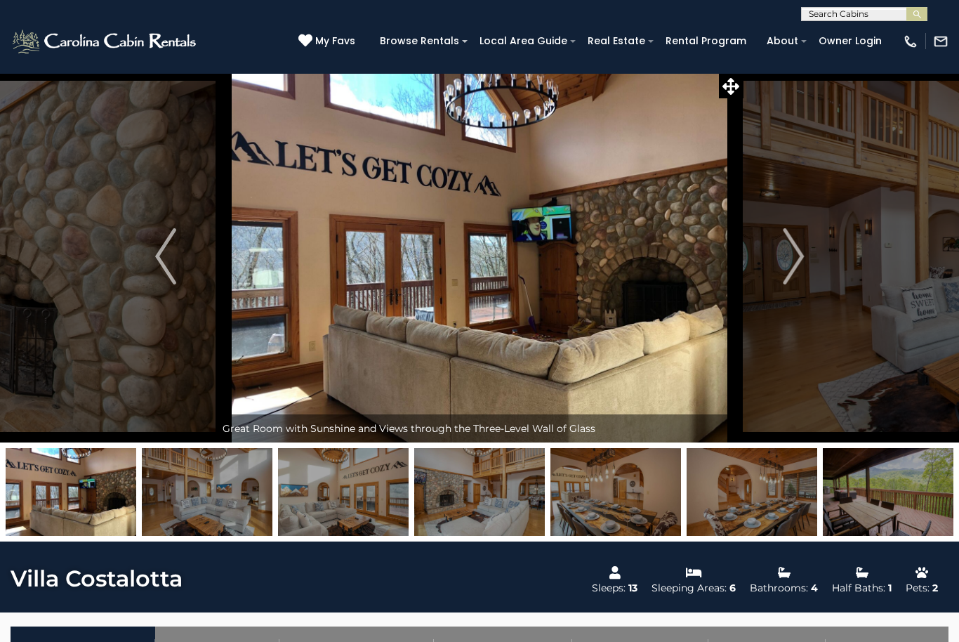
click at [797, 256] on img "Next" at bounding box center [793, 256] width 21 height 56
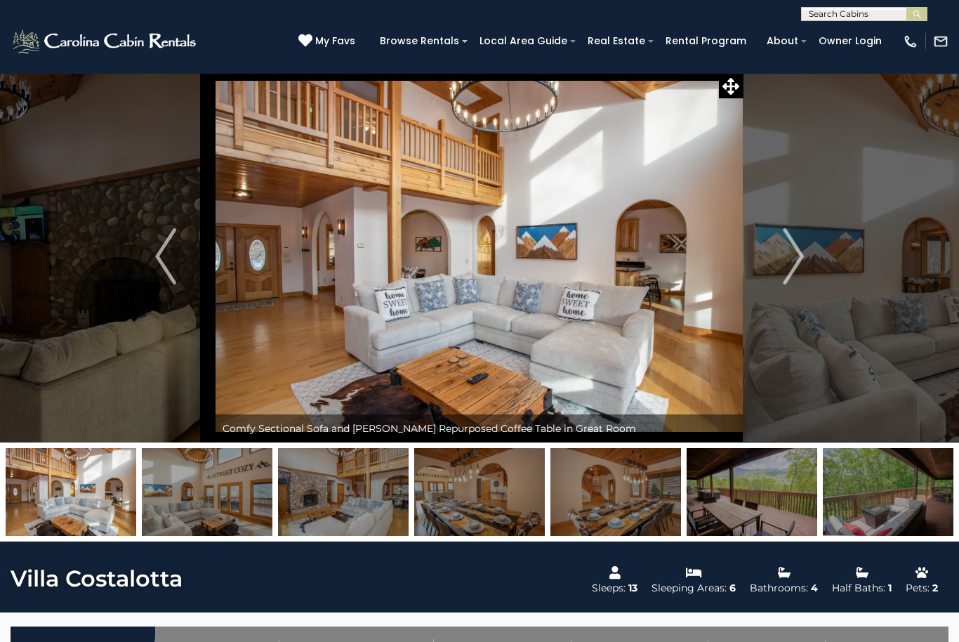
click at [799, 240] on img "Next" at bounding box center [793, 256] width 21 height 56
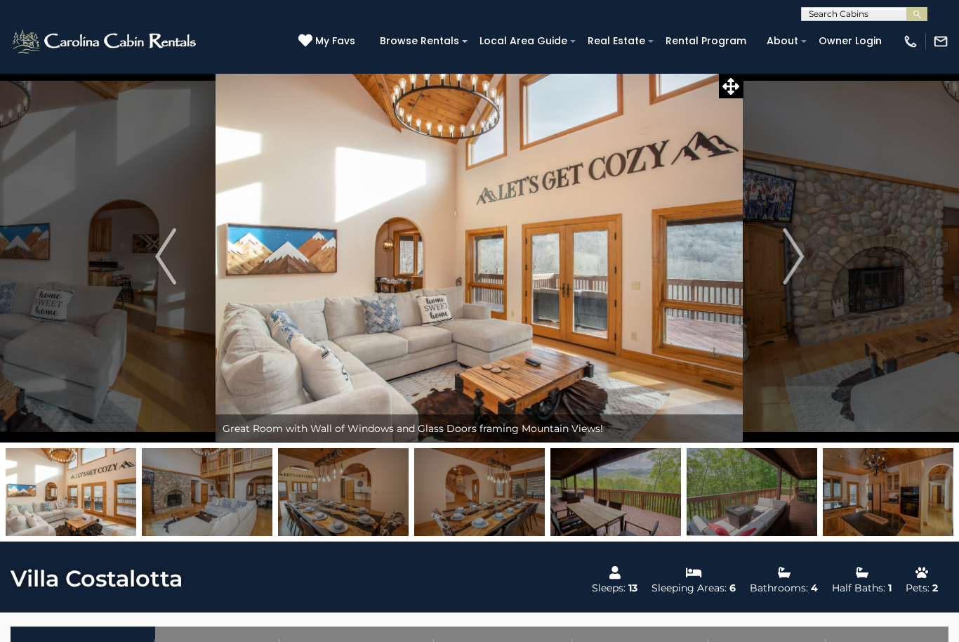
click at [800, 255] on img "Next" at bounding box center [793, 256] width 21 height 56
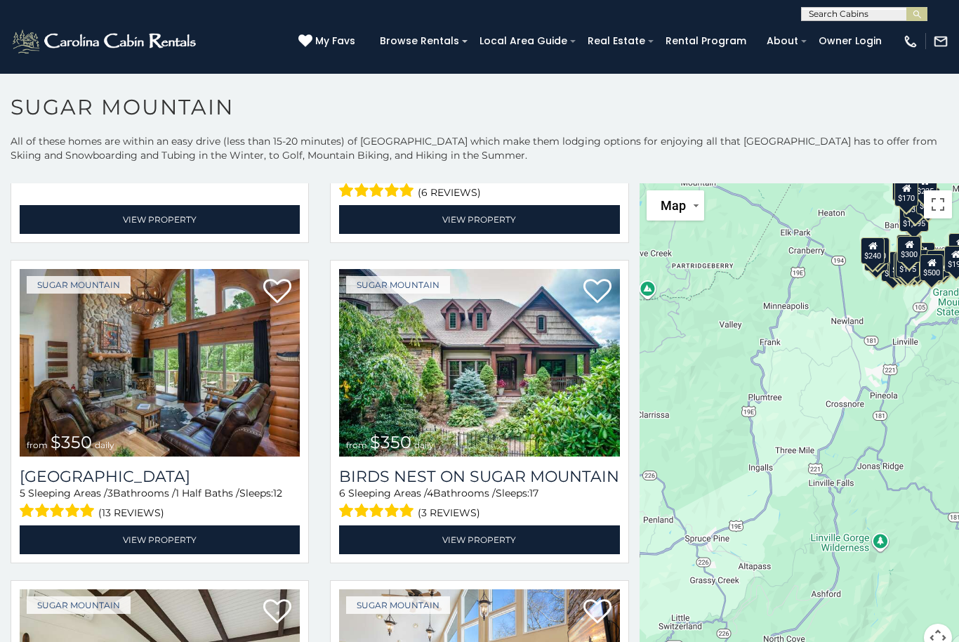
scroll to position [287, 0]
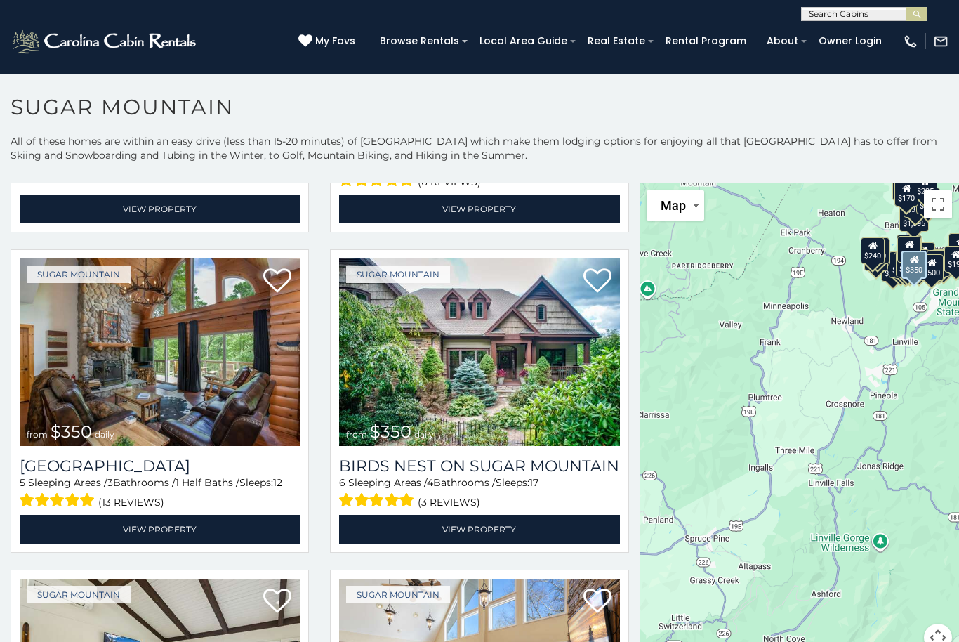
click at [546, 349] on img at bounding box center [479, 352] width 280 height 188
click at [555, 372] on img at bounding box center [479, 352] width 280 height 188
click at [560, 394] on img at bounding box center [479, 352] width 280 height 188
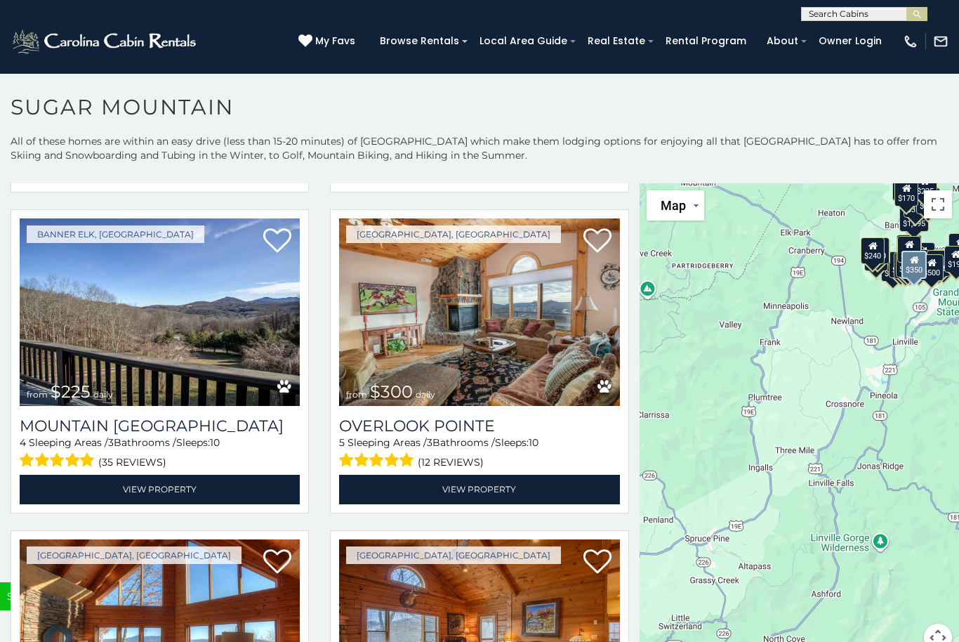
scroll to position [4176, 0]
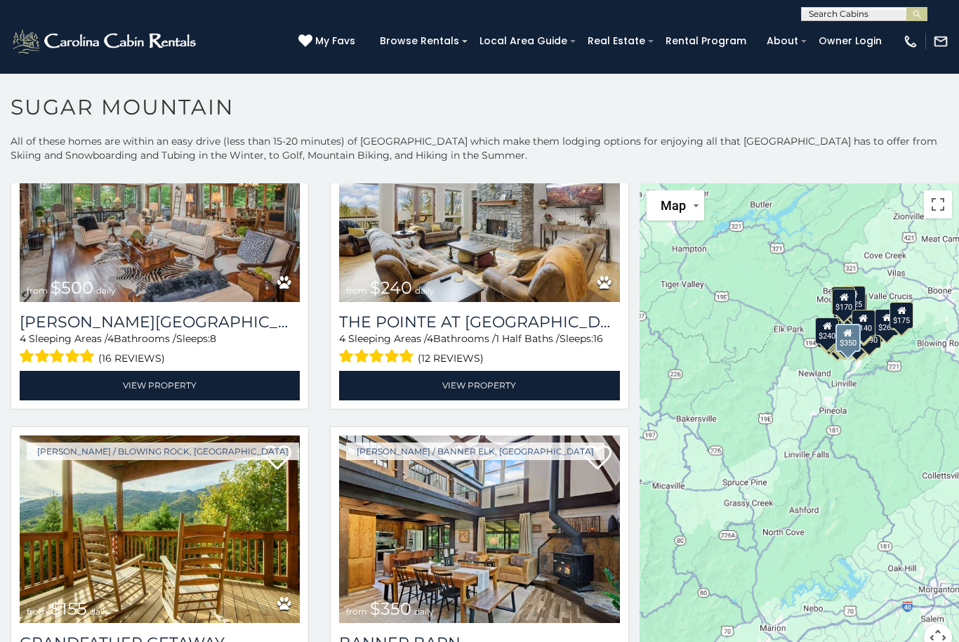
scroll to position [3316, 0]
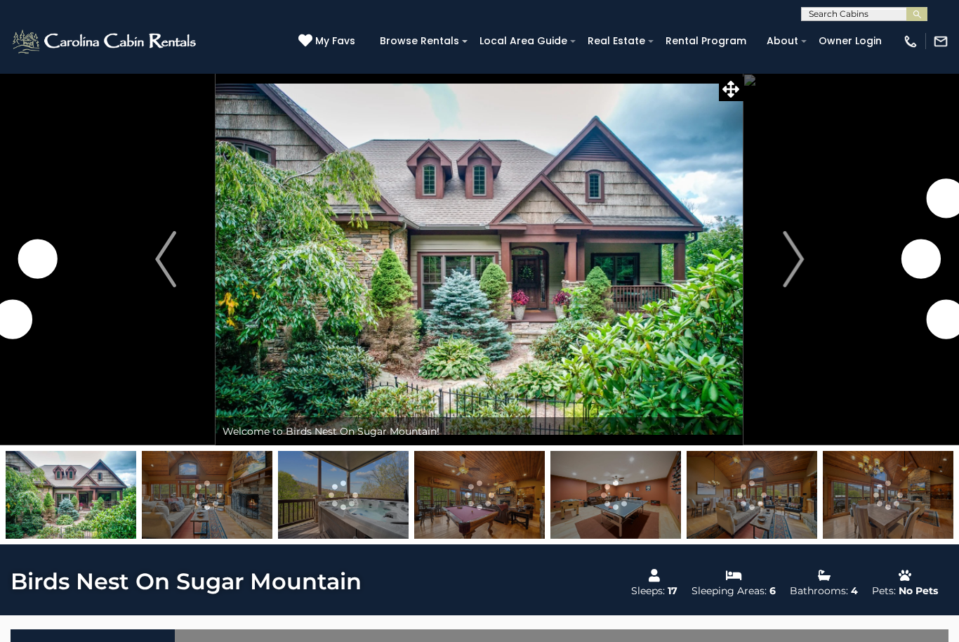
click at [796, 242] on img "Next" at bounding box center [793, 259] width 21 height 56
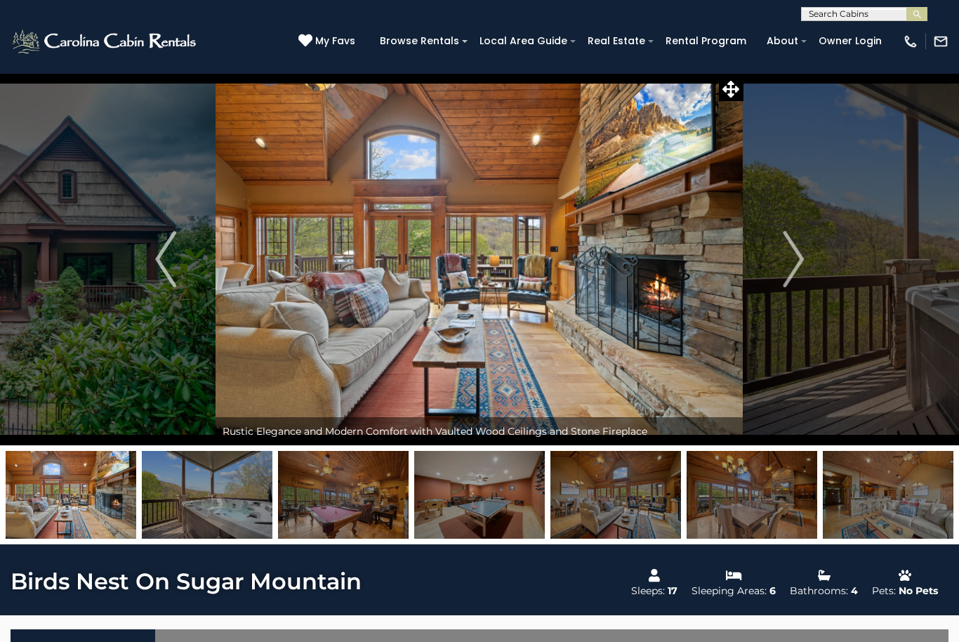
click at [798, 254] on img "Next" at bounding box center [793, 259] width 21 height 56
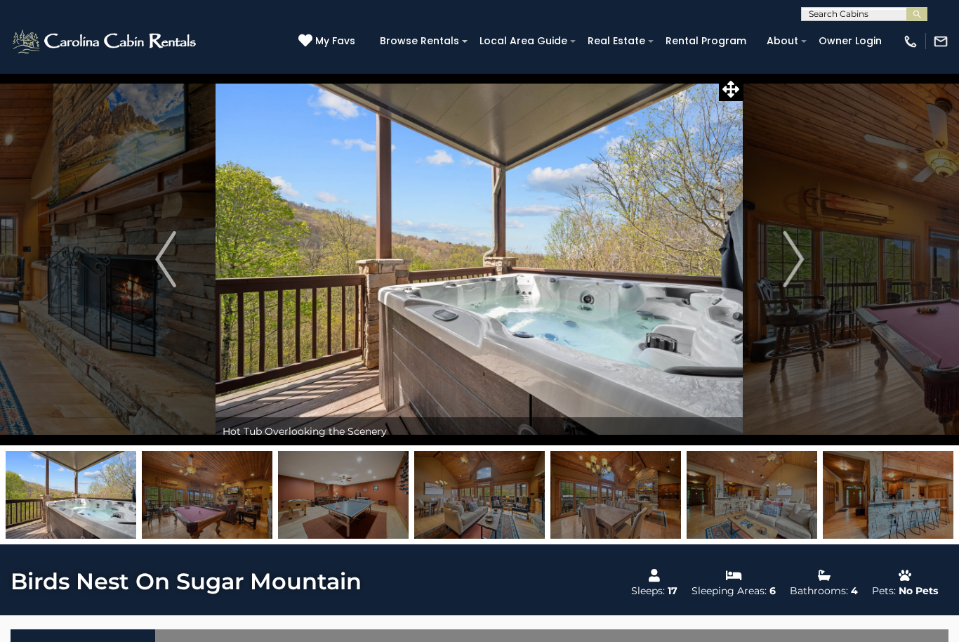
click at [791, 247] on img "Next" at bounding box center [793, 259] width 21 height 56
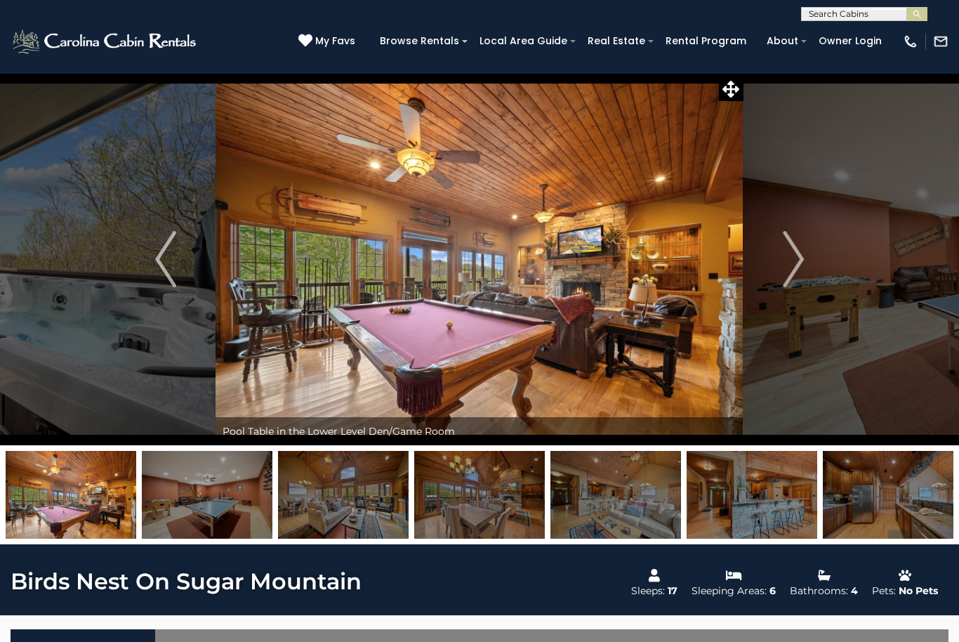
click at [780, 257] on button "Next" at bounding box center [794, 259] width 100 height 372
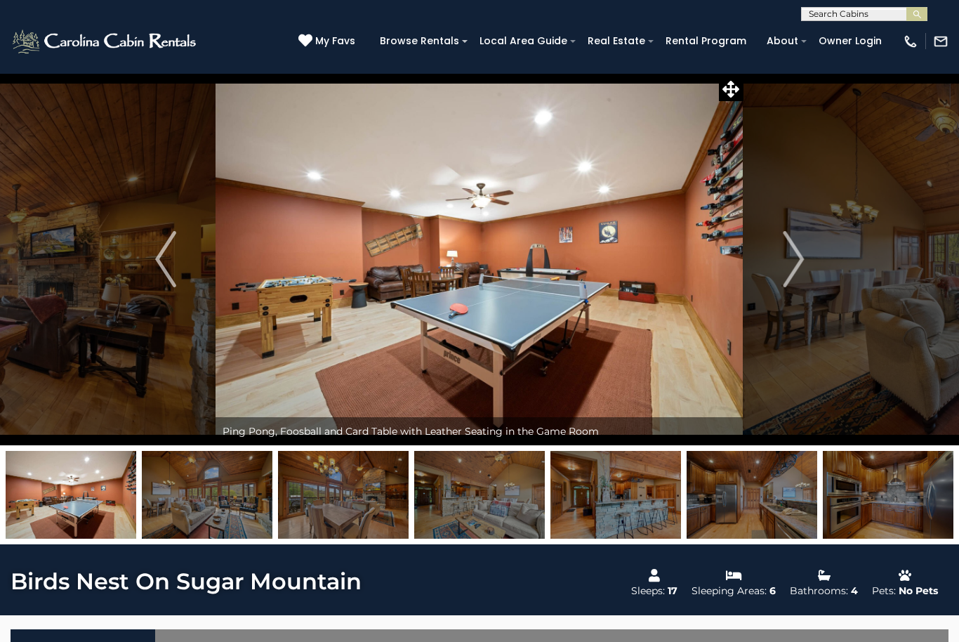
click at [798, 255] on img "Next" at bounding box center [793, 259] width 21 height 56
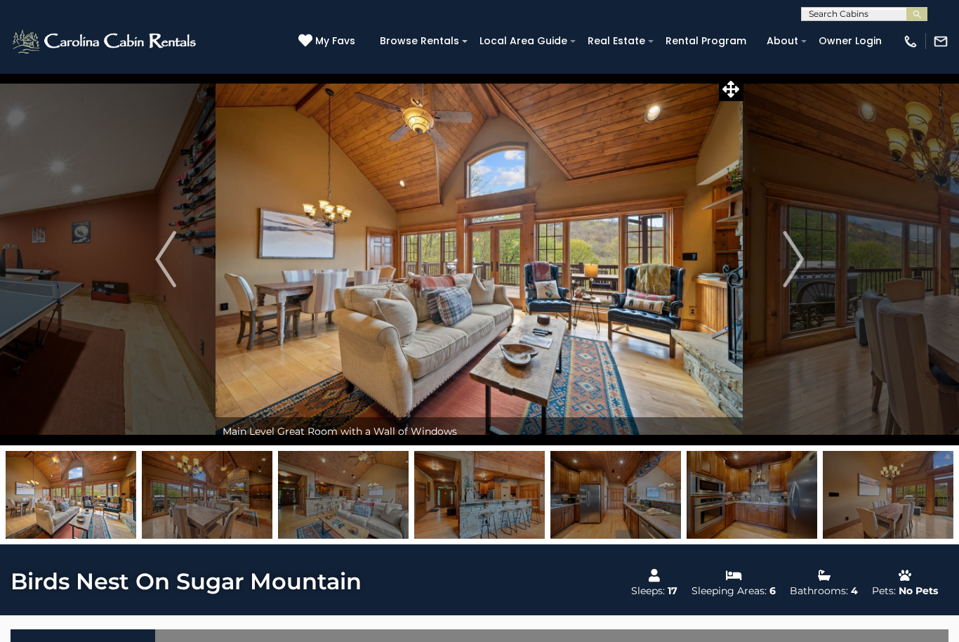
click at [797, 256] on img "Next" at bounding box center [793, 259] width 21 height 56
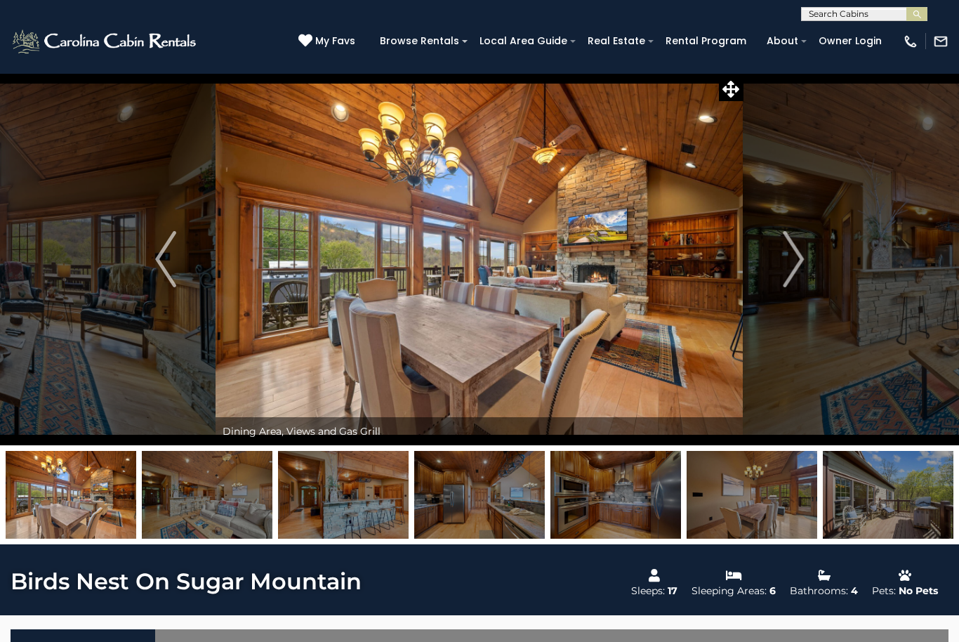
click at [809, 244] on button "Next" at bounding box center [794, 259] width 100 height 372
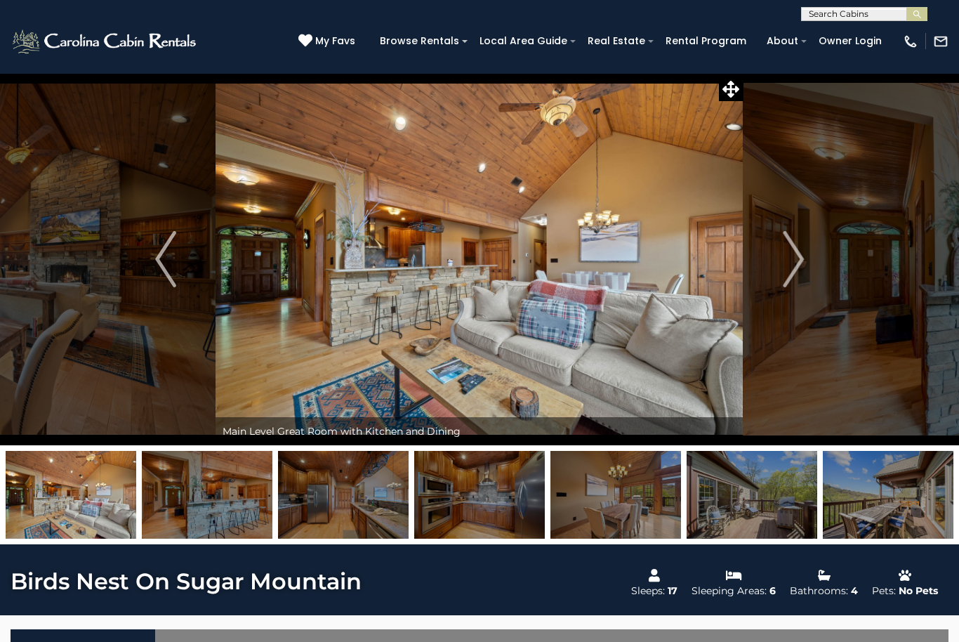
click at [799, 254] on img "Next" at bounding box center [793, 259] width 21 height 56
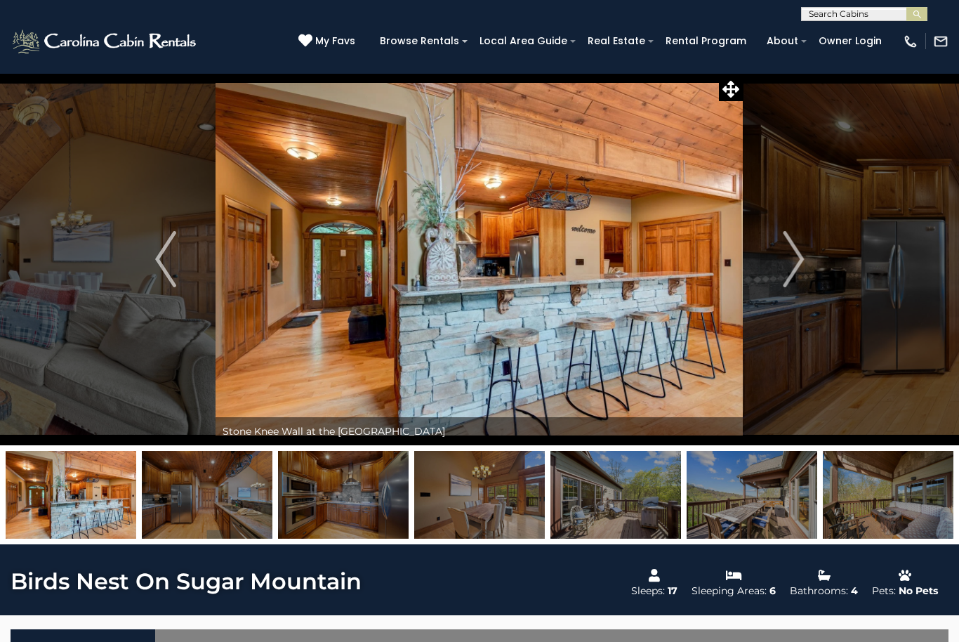
click at [800, 252] on img "Next" at bounding box center [793, 259] width 21 height 56
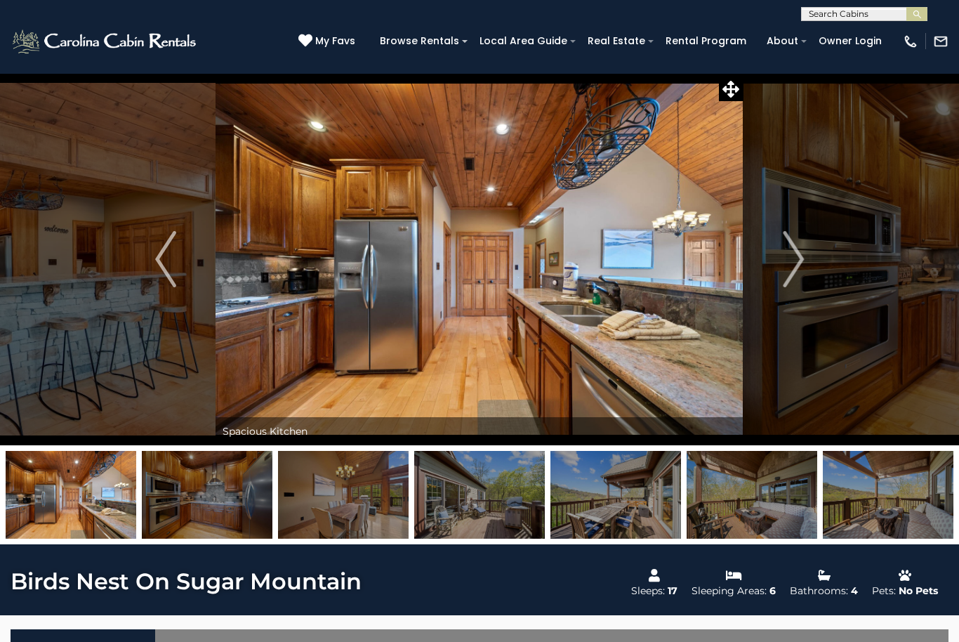
click at [785, 254] on img "Next" at bounding box center [793, 259] width 21 height 56
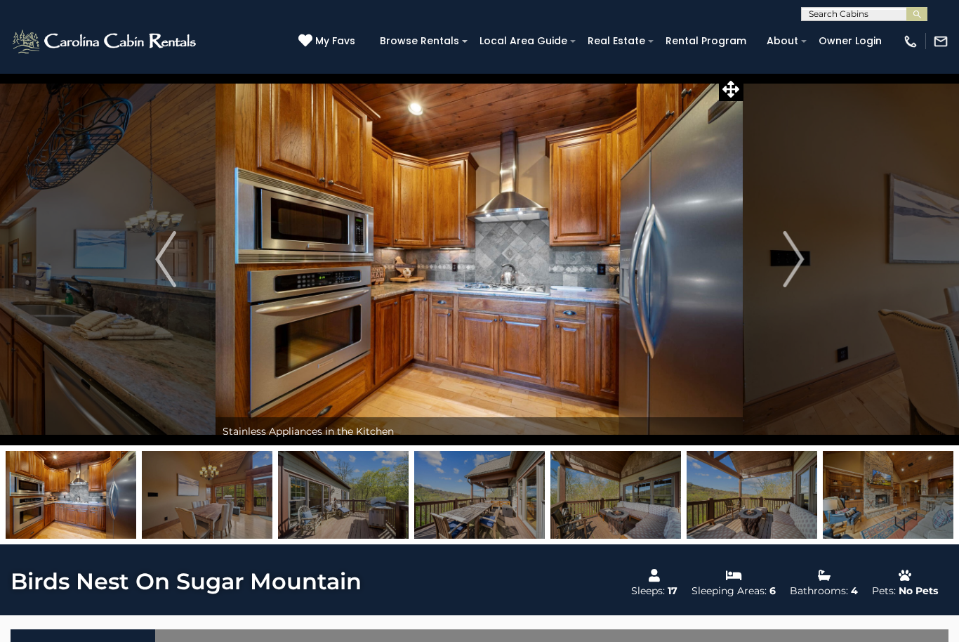
click at [797, 249] on img "Next" at bounding box center [793, 259] width 21 height 56
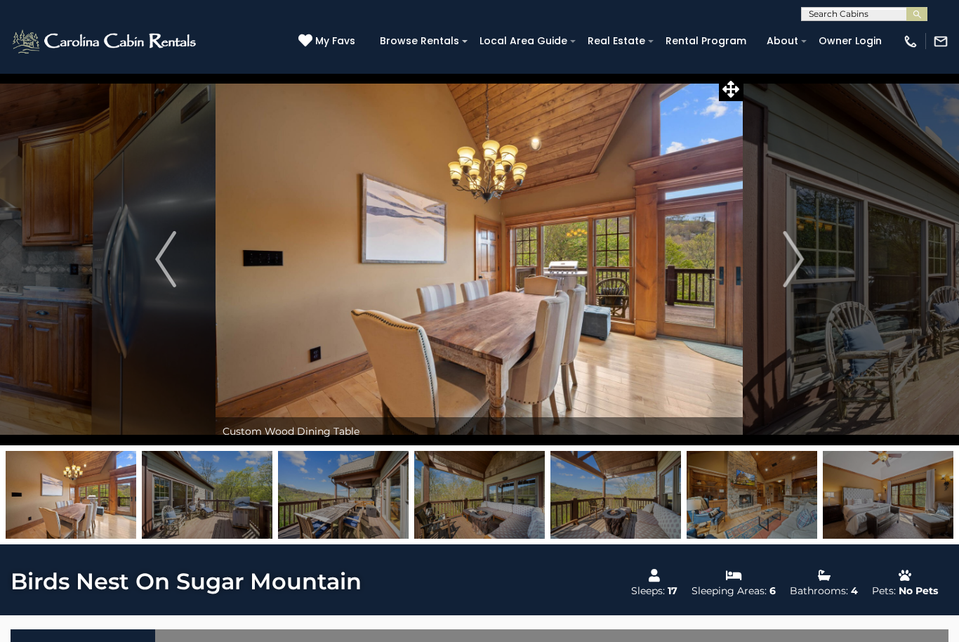
scroll to position [1, 0]
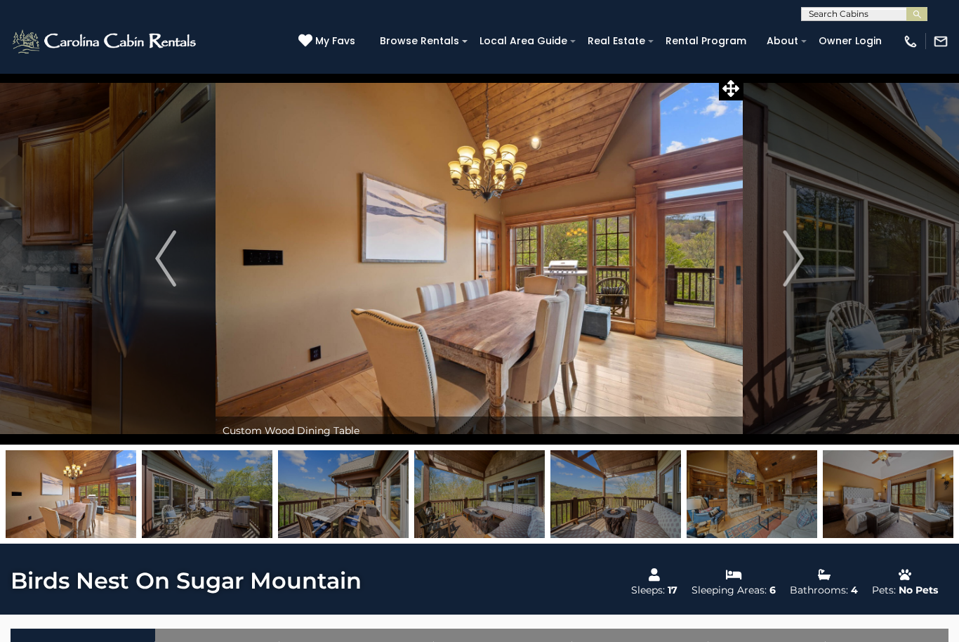
click at [804, 263] on img "Next" at bounding box center [793, 258] width 21 height 56
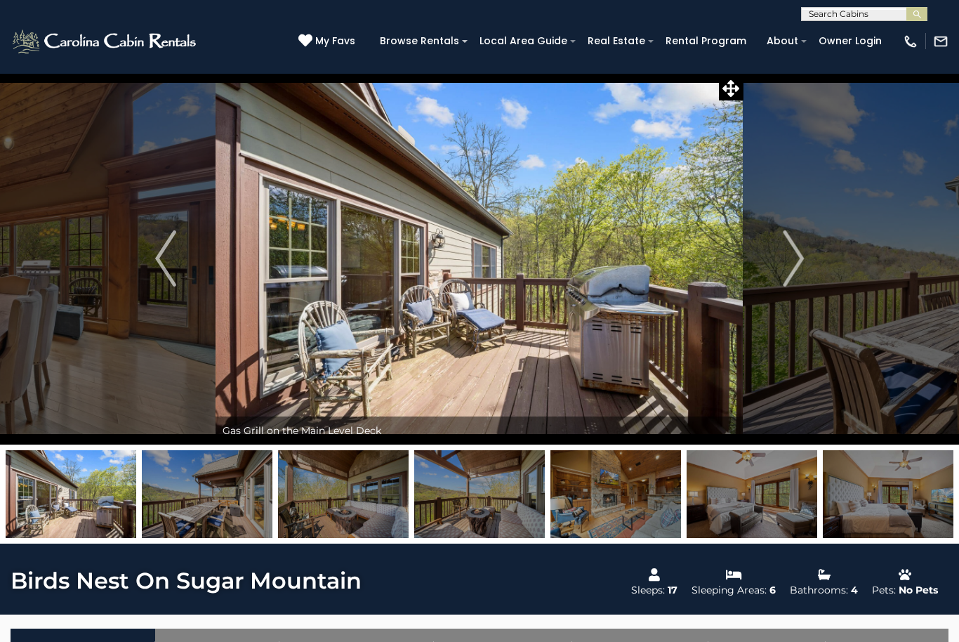
click at [788, 268] on img "Next" at bounding box center [793, 258] width 21 height 56
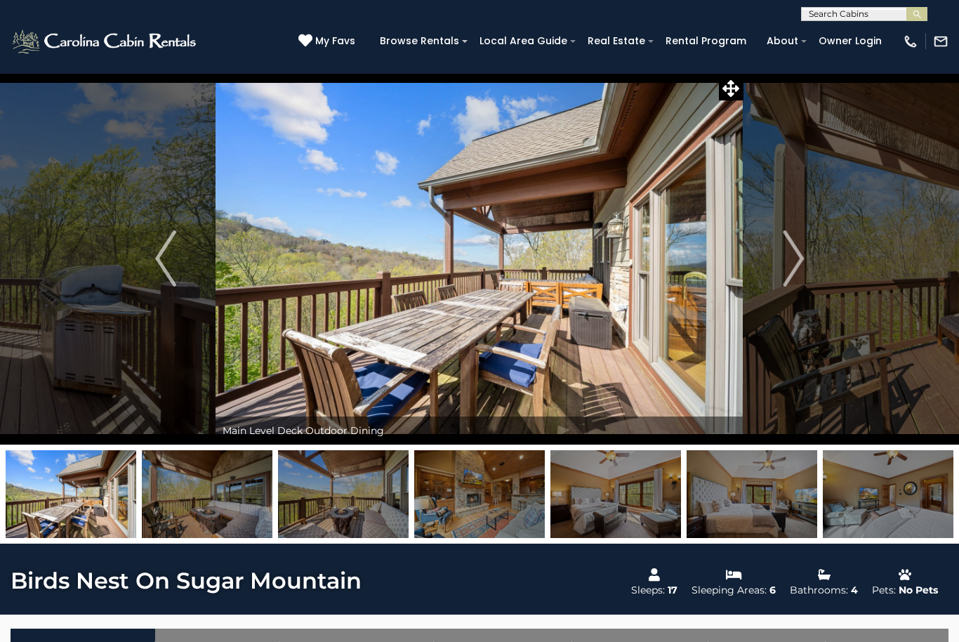
click at [798, 240] on img "Next" at bounding box center [793, 258] width 21 height 56
